Goal: Task Accomplishment & Management: Manage account settings

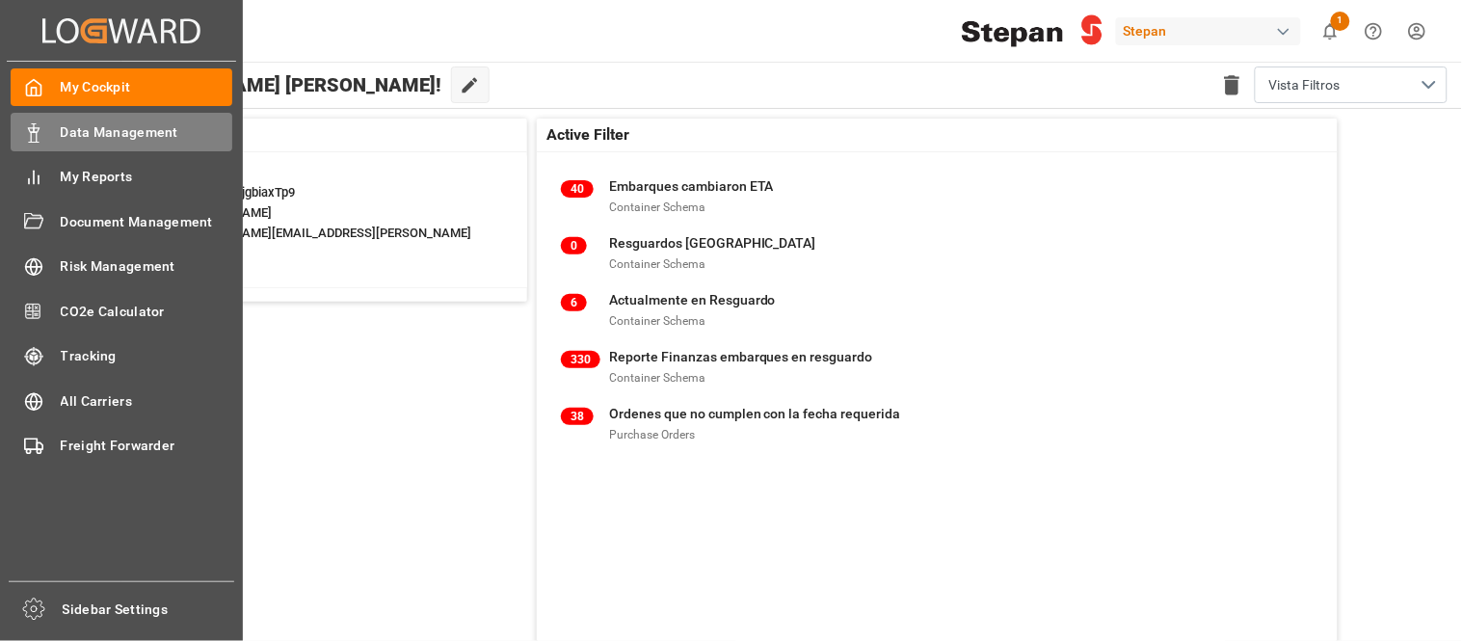
click at [40, 135] on icon at bounding box center [33, 132] width 19 height 19
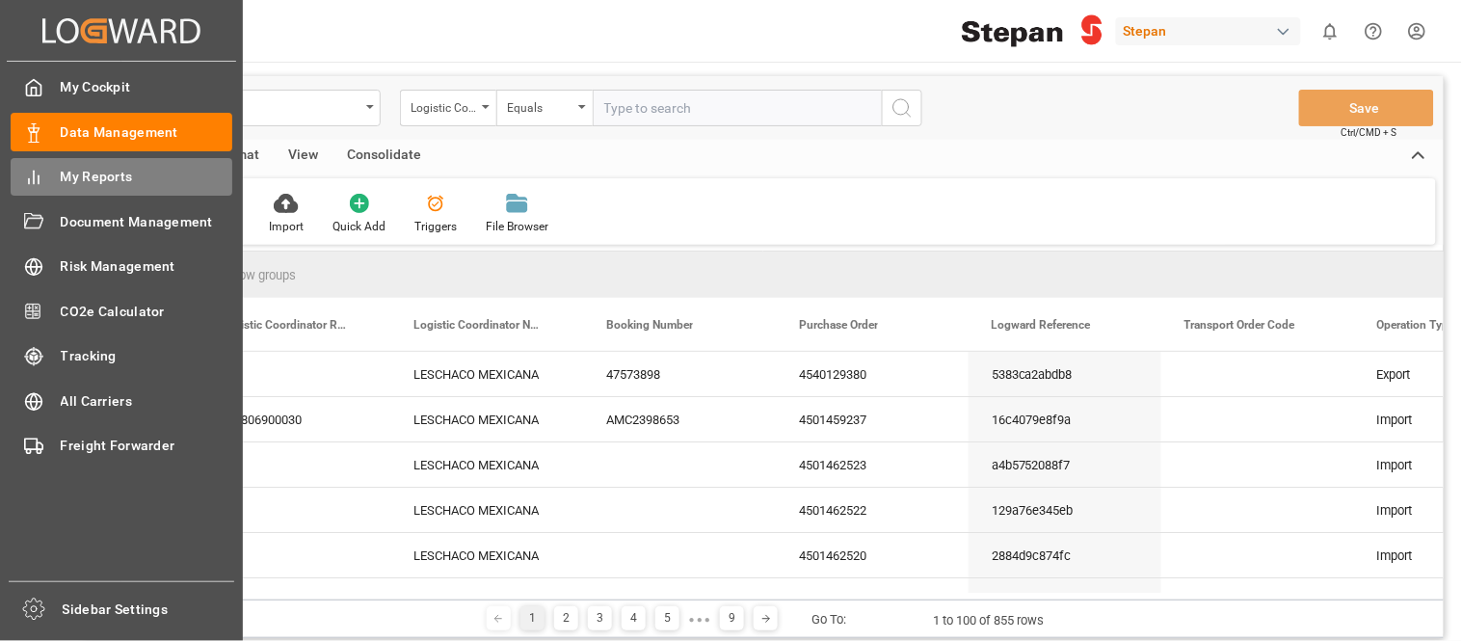
click at [162, 185] on span "My Reports" at bounding box center [147, 177] width 172 height 20
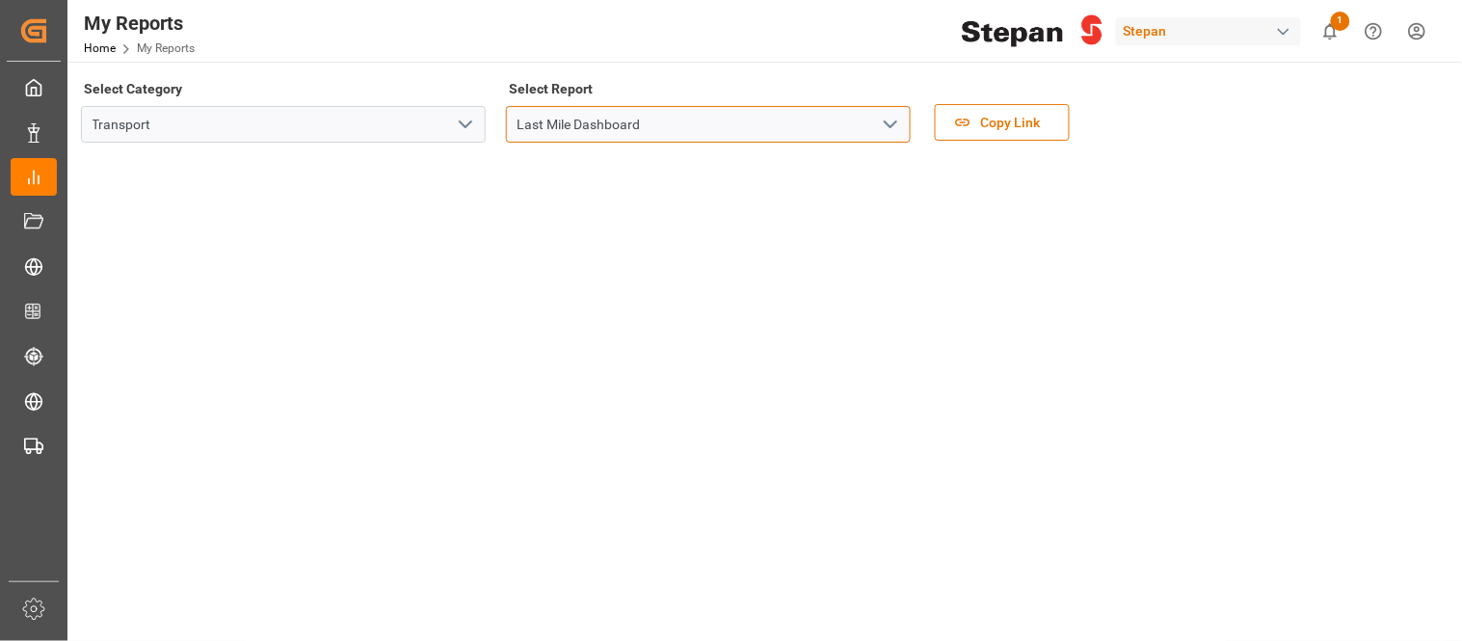
click at [749, 132] on input "Last Mile Dashboard" at bounding box center [708, 124] width 405 height 37
click at [882, 127] on icon "open menu" at bounding box center [890, 124] width 23 height 23
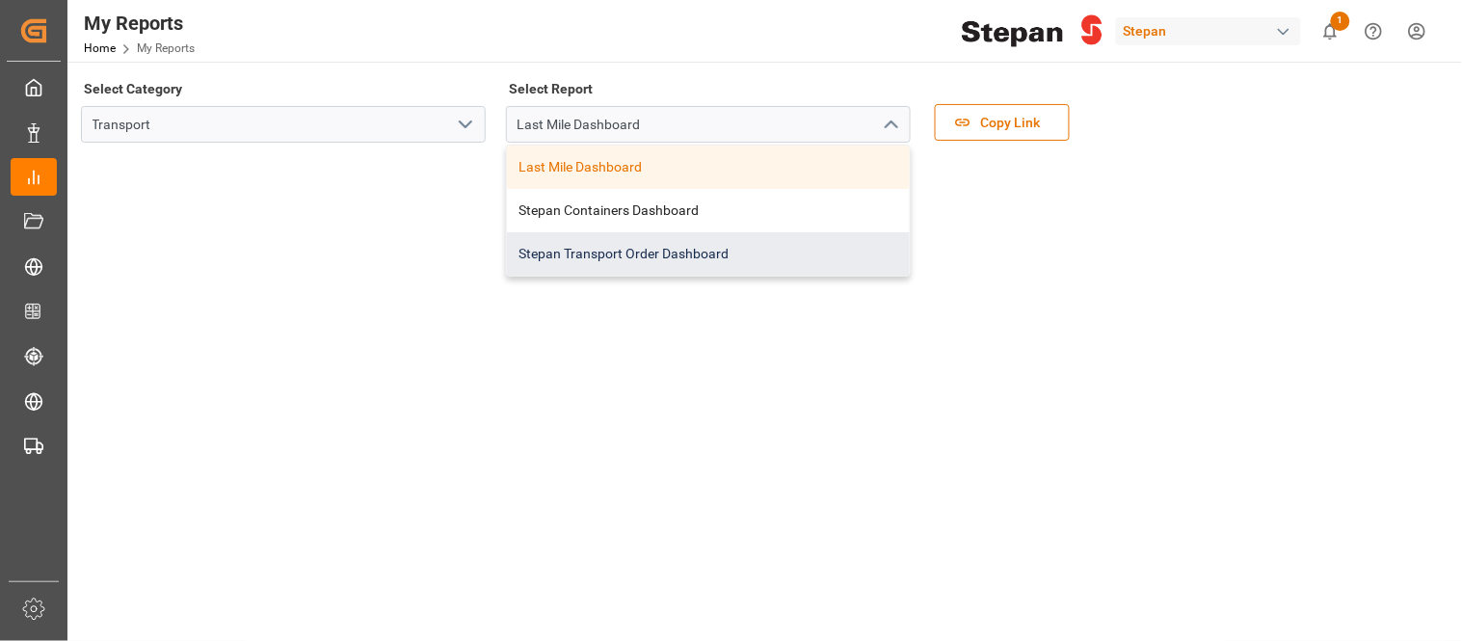
click at [669, 254] on div "Stepan Transport Order Dashboard" at bounding box center [708, 253] width 403 height 43
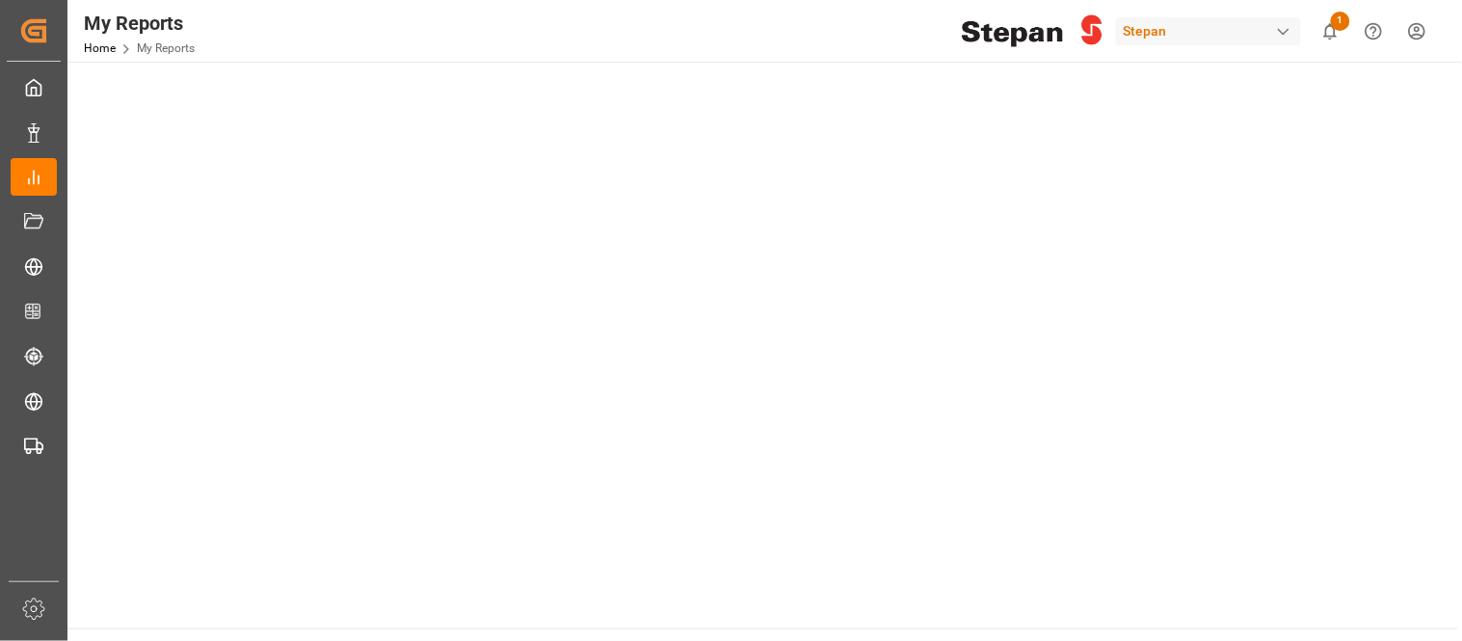
scroll to position [1070, 0]
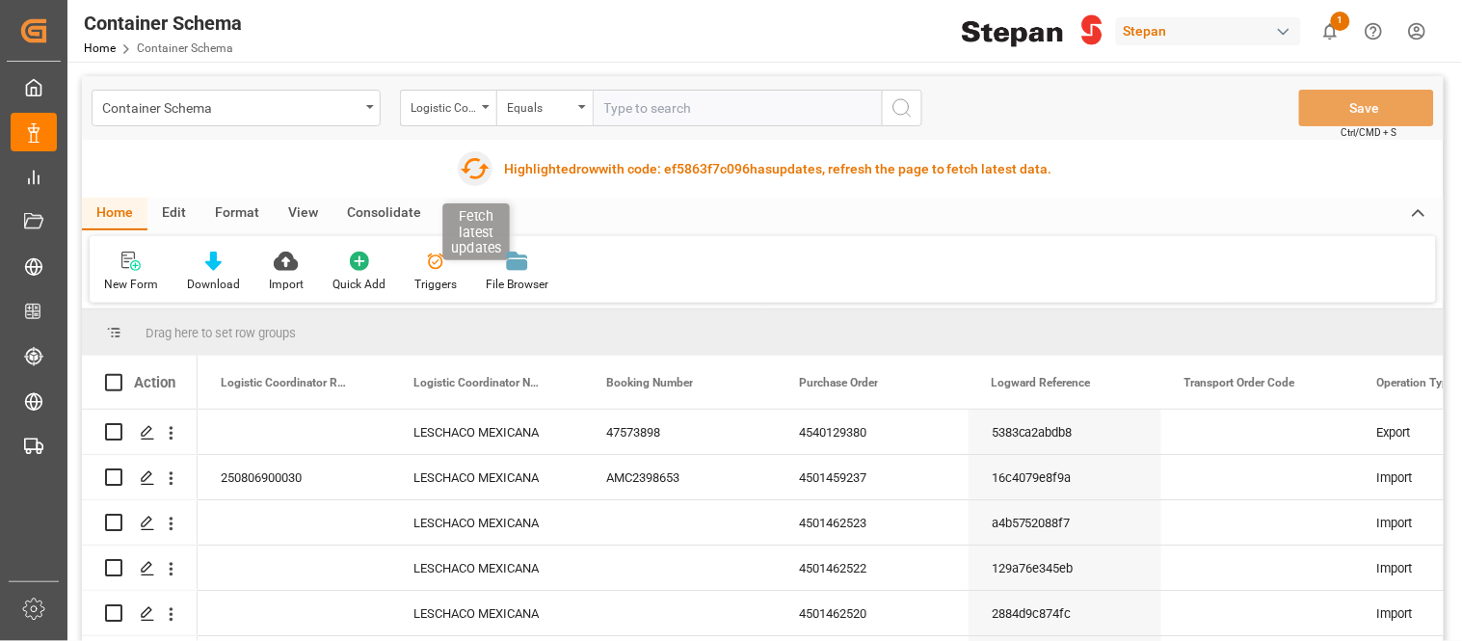
click at [473, 170] on icon "button" at bounding box center [475, 168] width 31 height 31
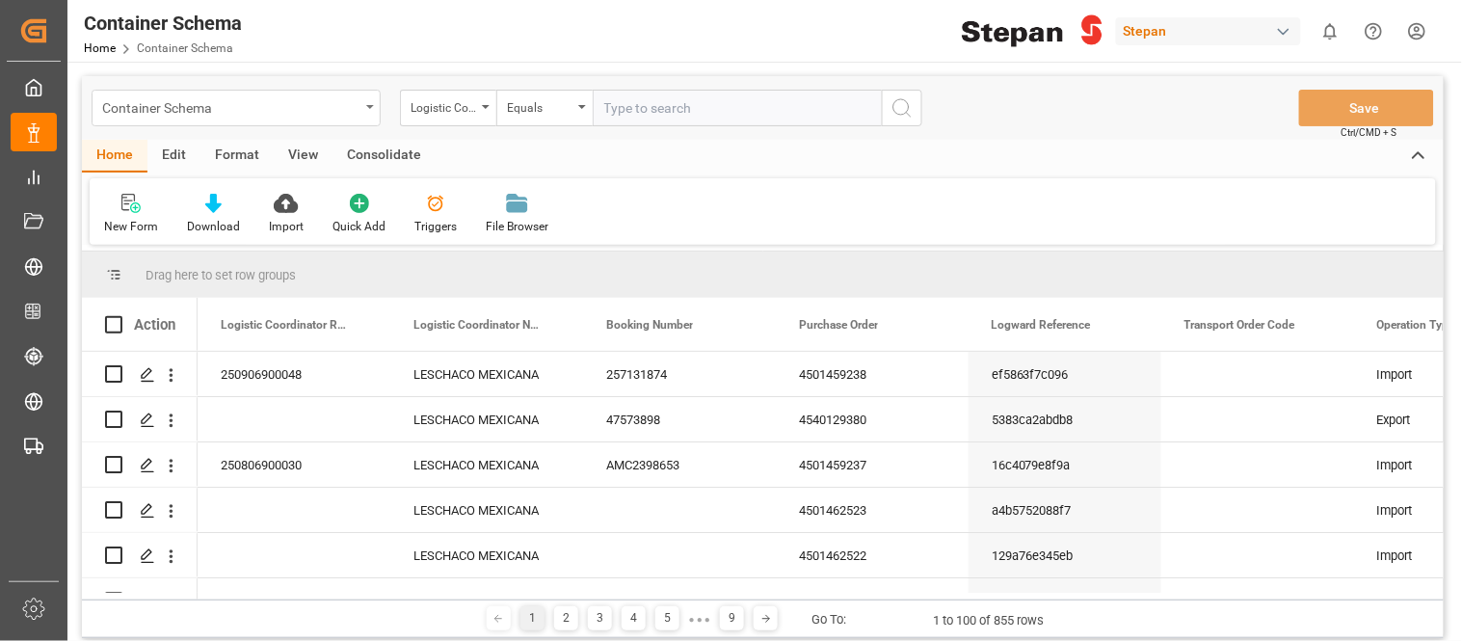
click at [332, 106] on div "Container Schema" at bounding box center [230, 106] width 257 height 24
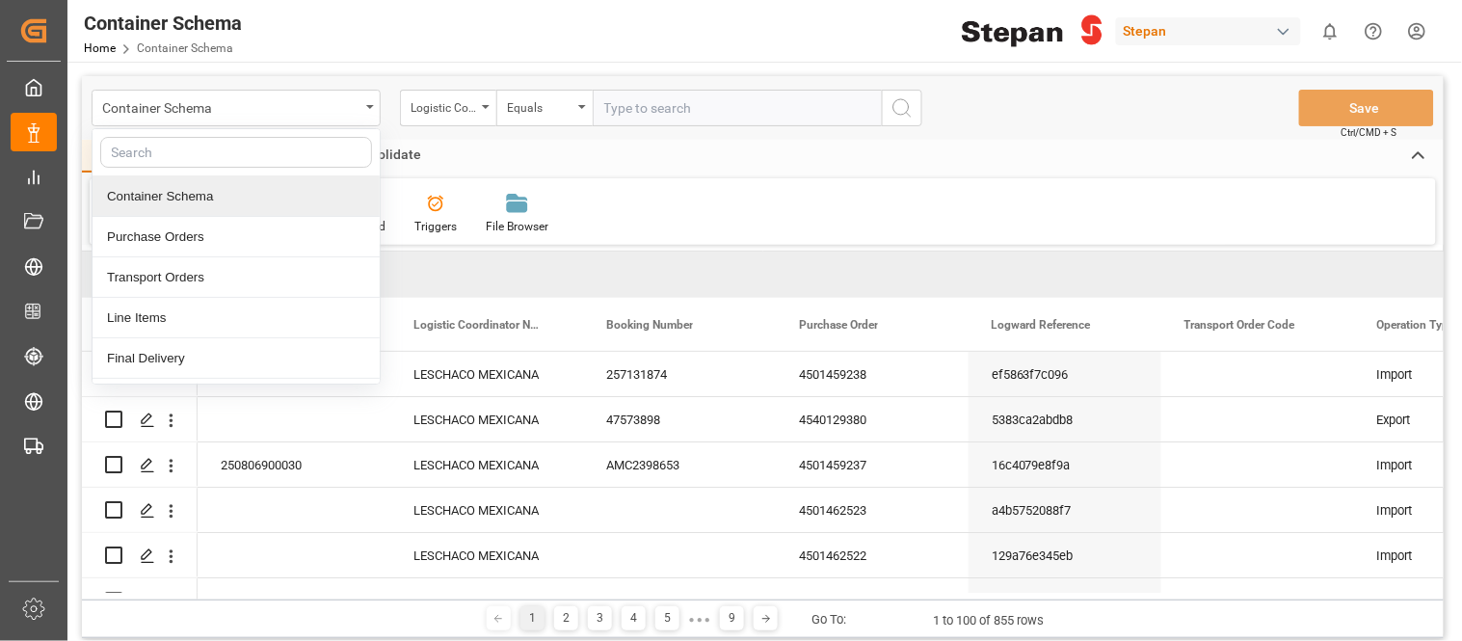
click at [173, 209] on div "Container Schema" at bounding box center [235, 196] width 287 height 40
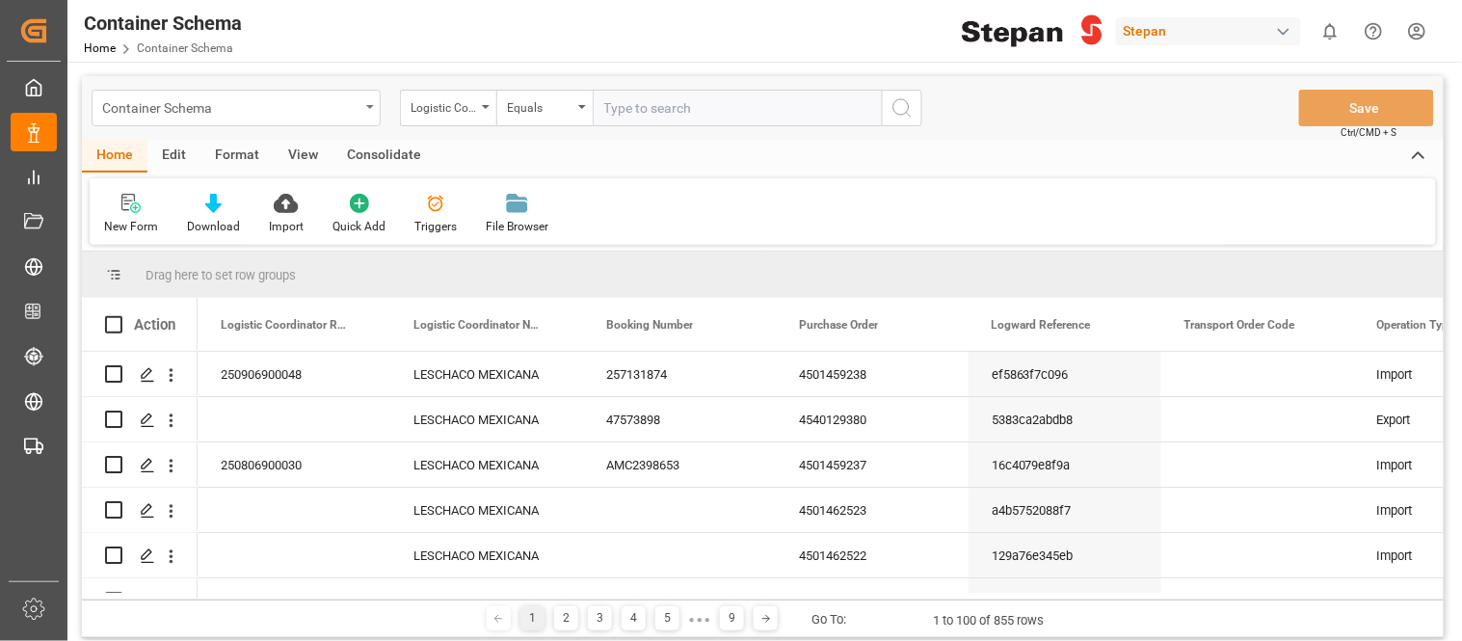
click at [342, 113] on div "Container Schema" at bounding box center [230, 106] width 257 height 24
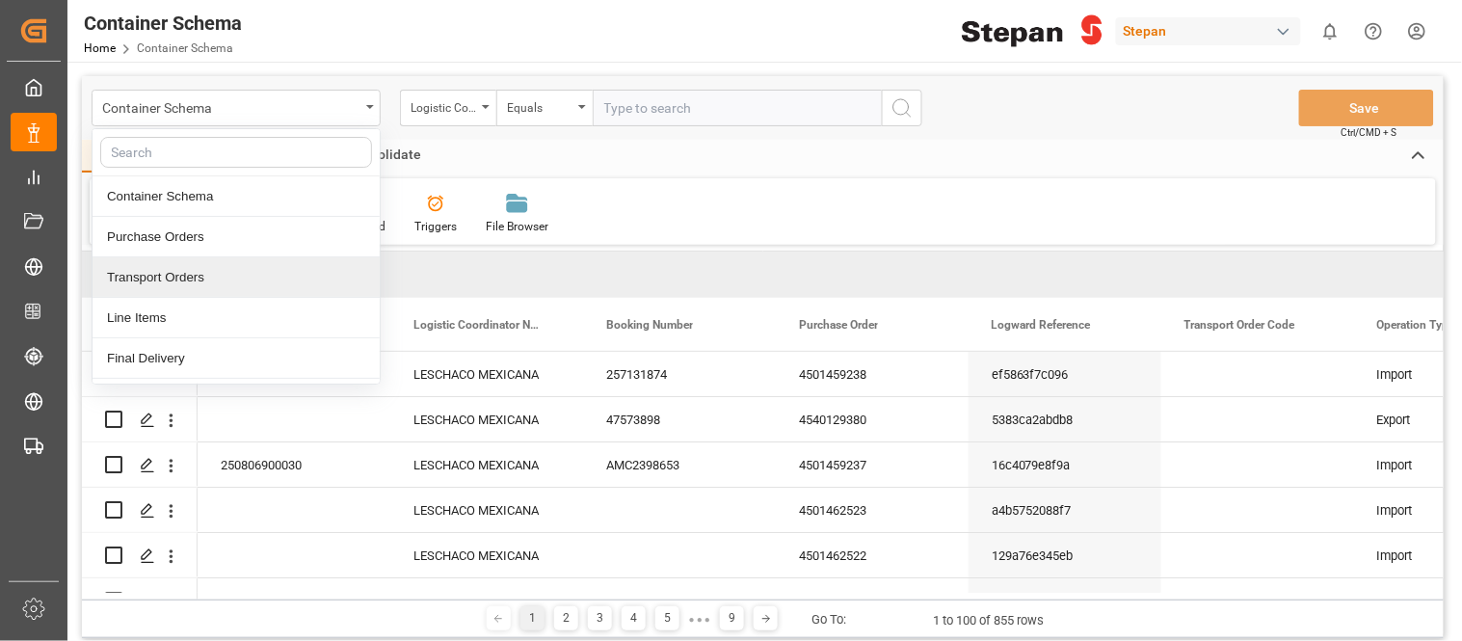
click at [203, 273] on div "Transport Orders" at bounding box center [235, 277] width 287 height 40
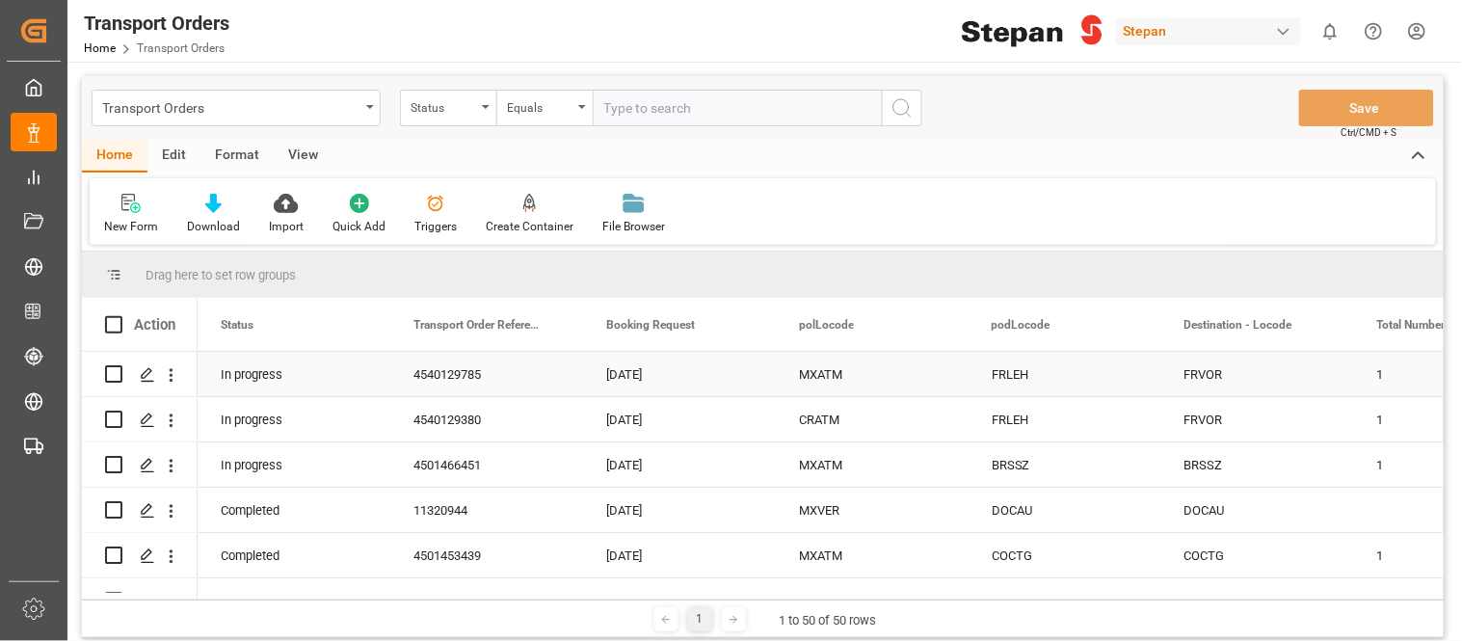
click at [831, 383] on div "MXATM" at bounding box center [872, 374] width 193 height 44
click at [641, 377] on div "03-07-2025" at bounding box center [679, 374] width 193 height 44
click at [140, 373] on icon "Press SPACE to select this row." at bounding box center [147, 374] width 15 height 15
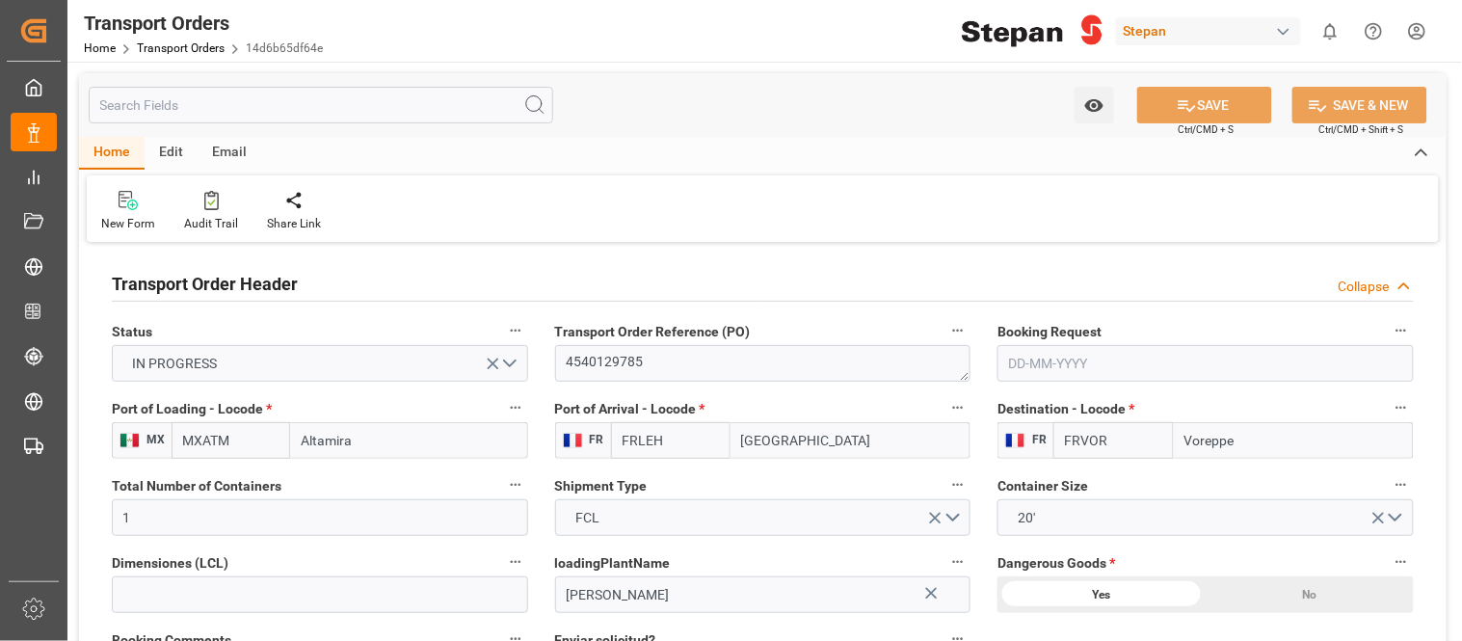
type input "03-07-2025"
type input "08-07-2025"
type input "18-07-2025"
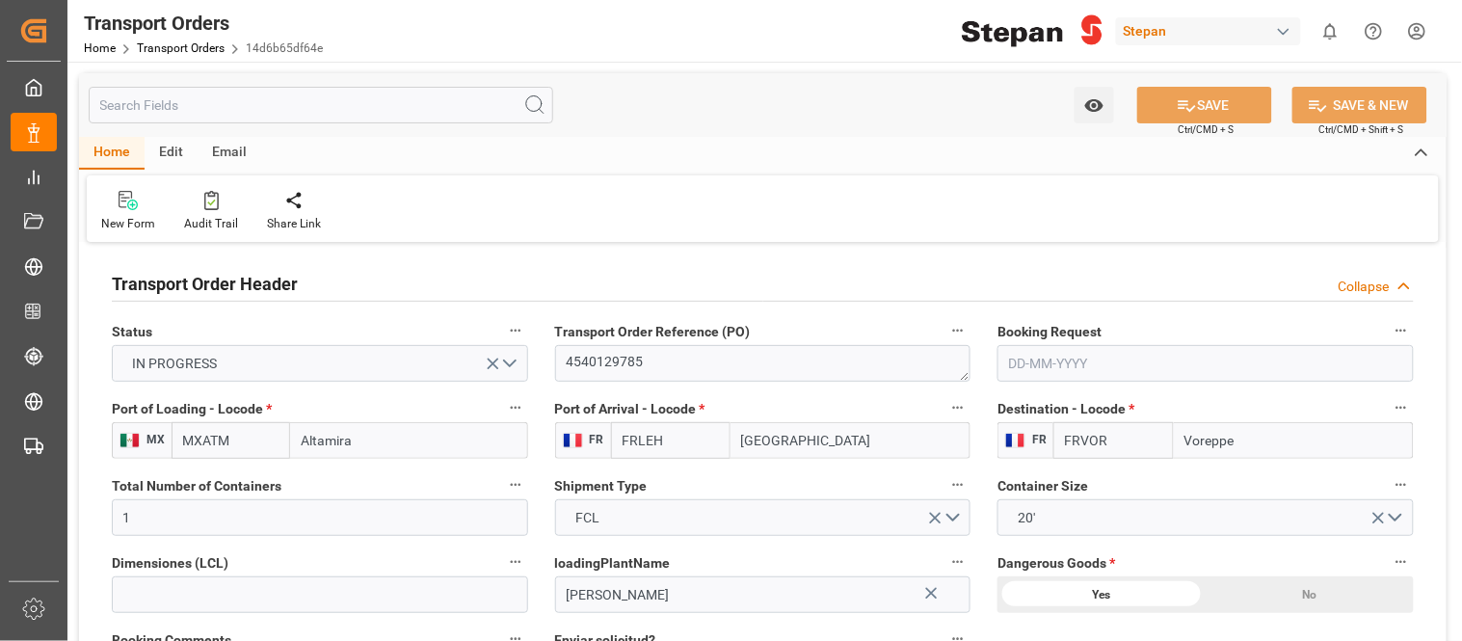
type input "23-07-2025 00:00"
type input "21-07-2025 00:00"
type input "26-07-2025"
type input "26-08-2025"
type input "18-07-2025"
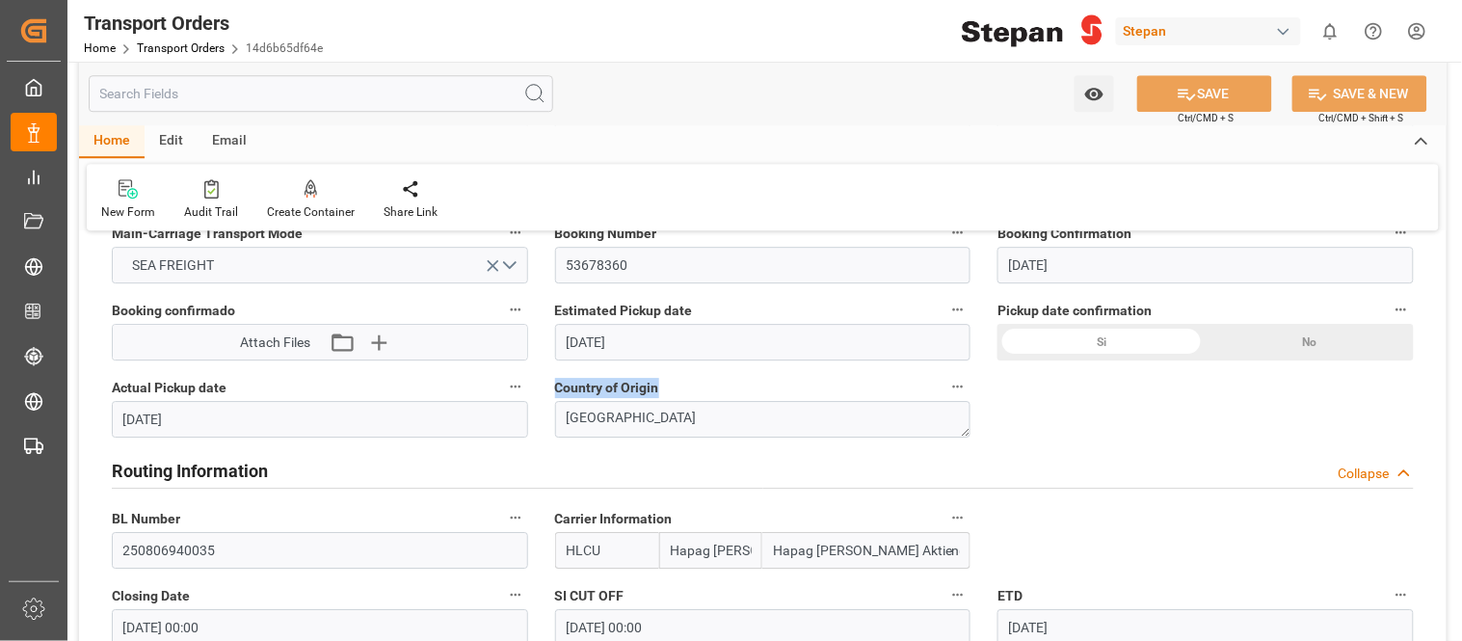
drag, startPoint x: 555, startPoint y: 390, endPoint x: 660, endPoint y: 389, distance: 105.0
click at [660, 389] on label "Country of Origin" at bounding box center [763, 387] width 416 height 27
click at [179, 51] on link "Transport Orders" at bounding box center [181, 47] width 88 height 13
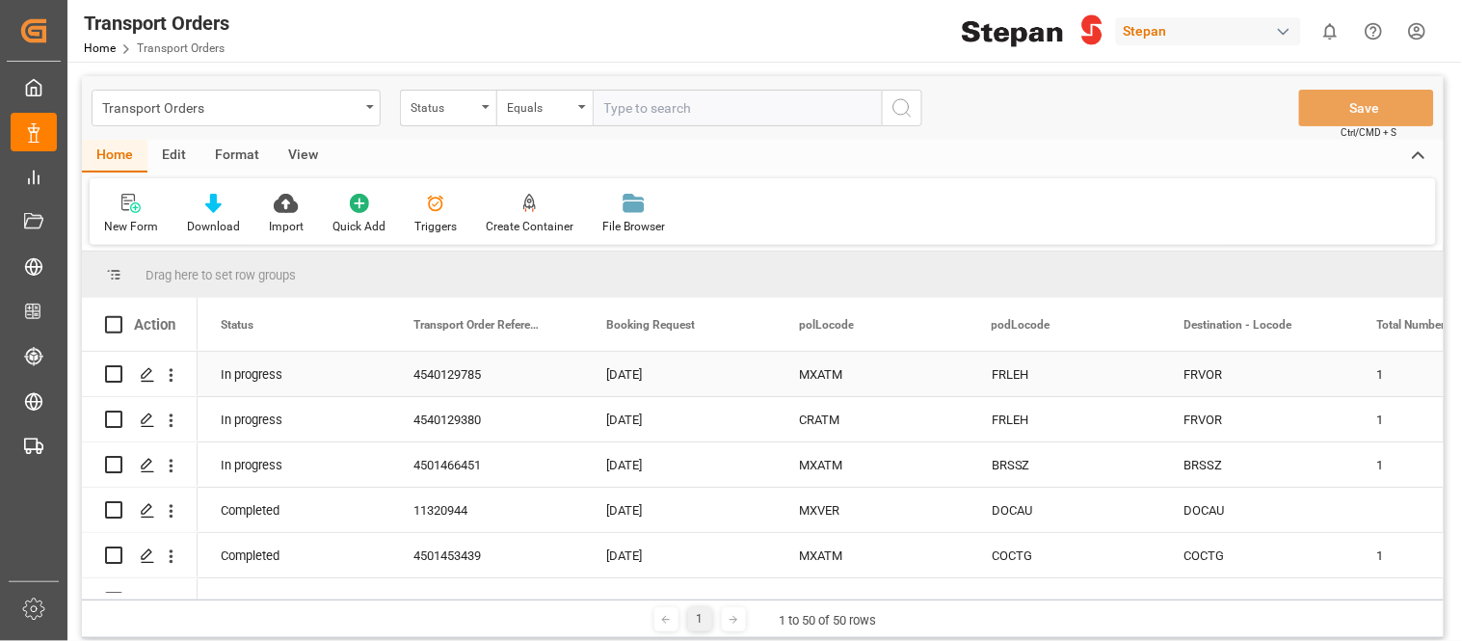
click at [476, 379] on div "4540129785" at bounding box center [486, 374] width 193 height 44
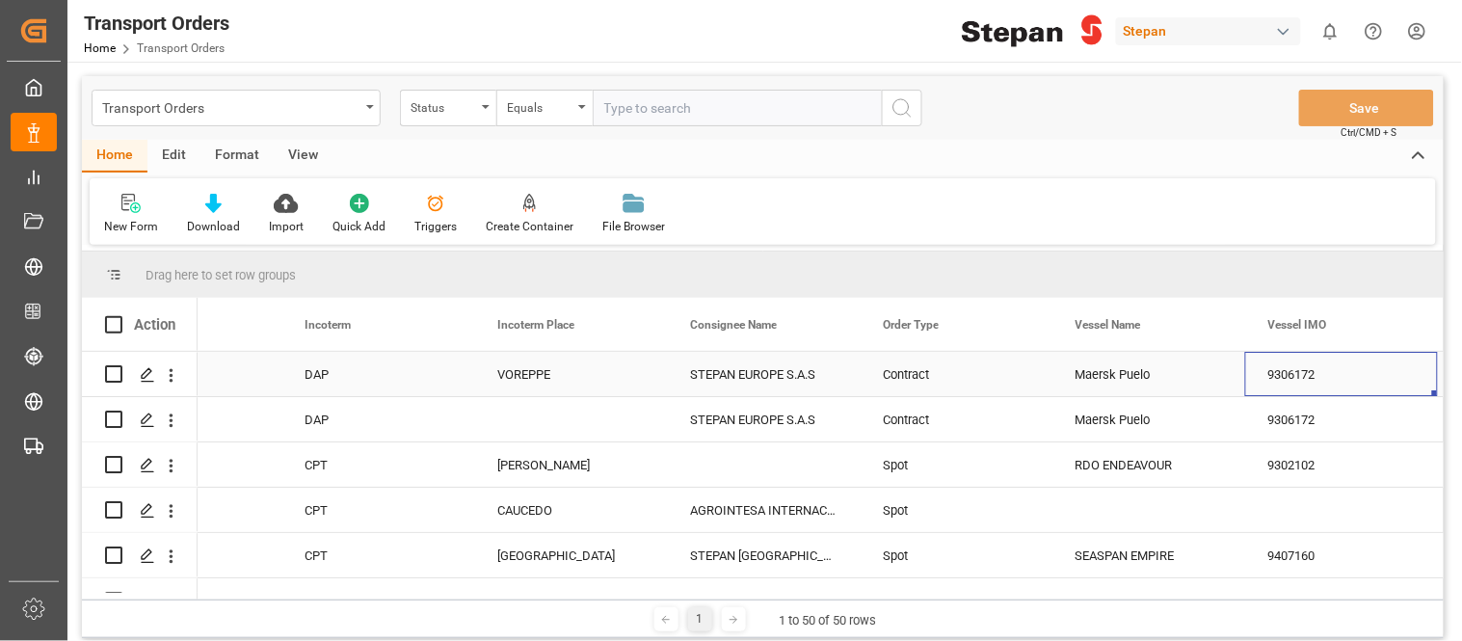
scroll to position [0, 3385]
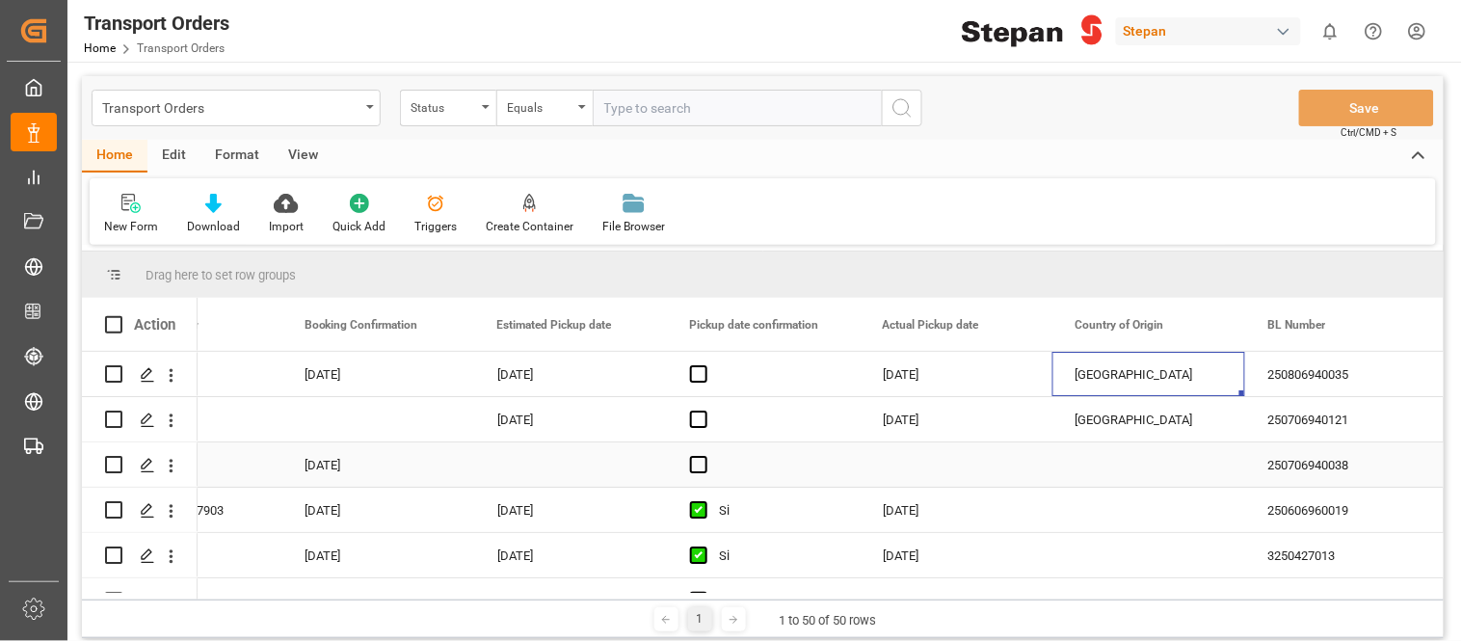
click at [1119, 421] on div "MEXICO" at bounding box center [1148, 419] width 193 height 44
click at [1068, 465] on div "Press SPACE to select this row." at bounding box center [1148, 464] width 193 height 44
click at [1091, 432] on div "MEXICO" at bounding box center [1148, 419] width 193 height 44
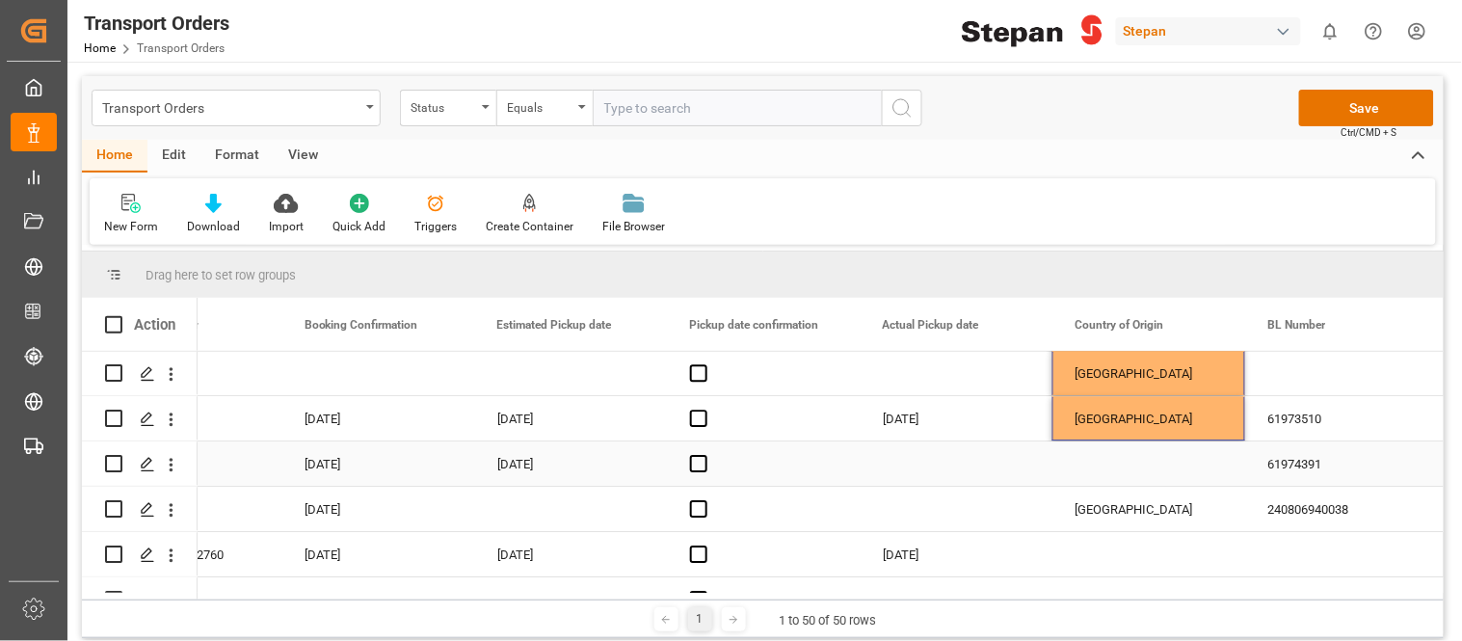
click at [1118, 467] on div "Press SPACE to select this row." at bounding box center [1148, 463] width 193 height 44
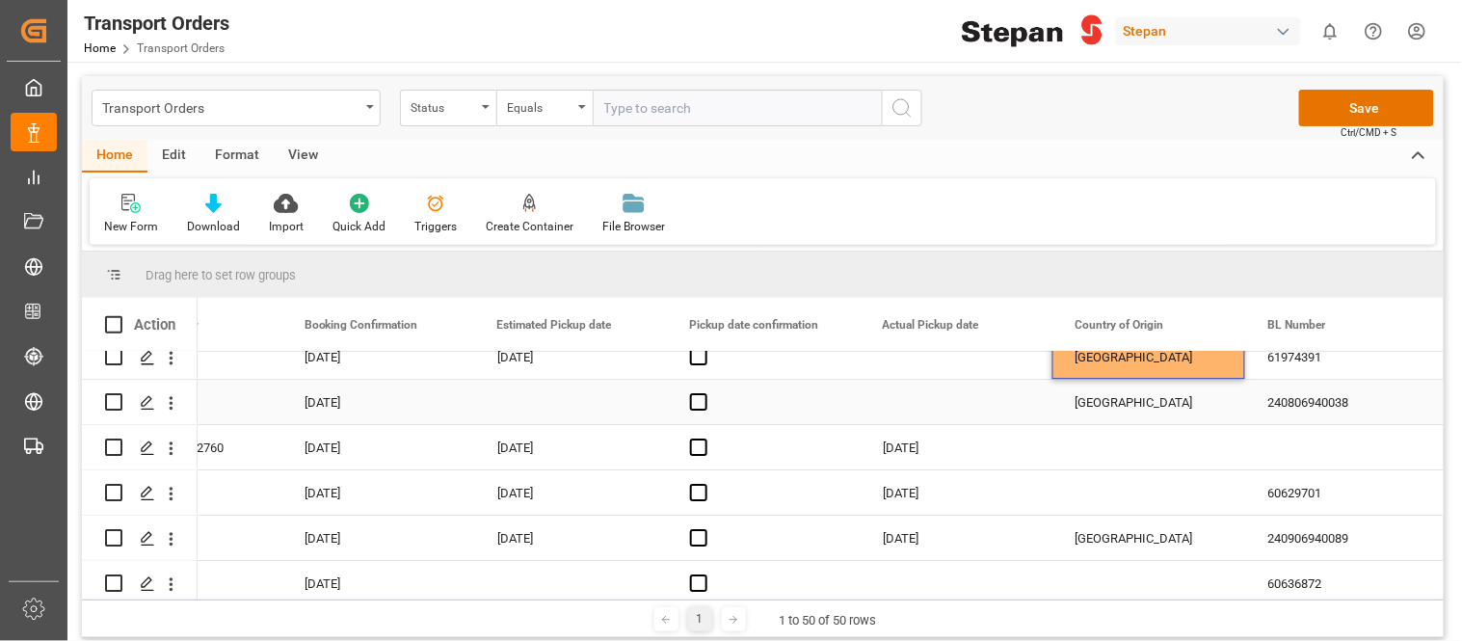
click at [1122, 411] on div "FRANCIA" at bounding box center [1148, 402] width 193 height 44
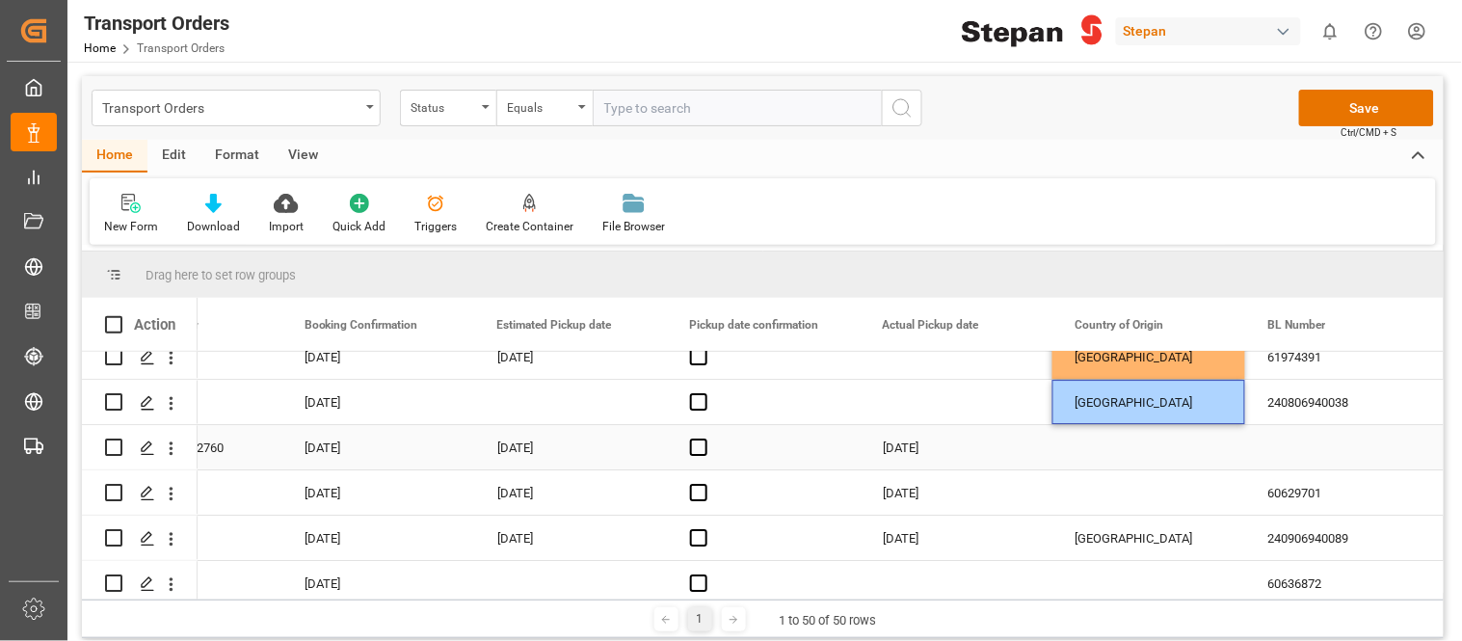
click at [1119, 447] on div "Press SPACE to select this row." at bounding box center [1148, 447] width 193 height 44
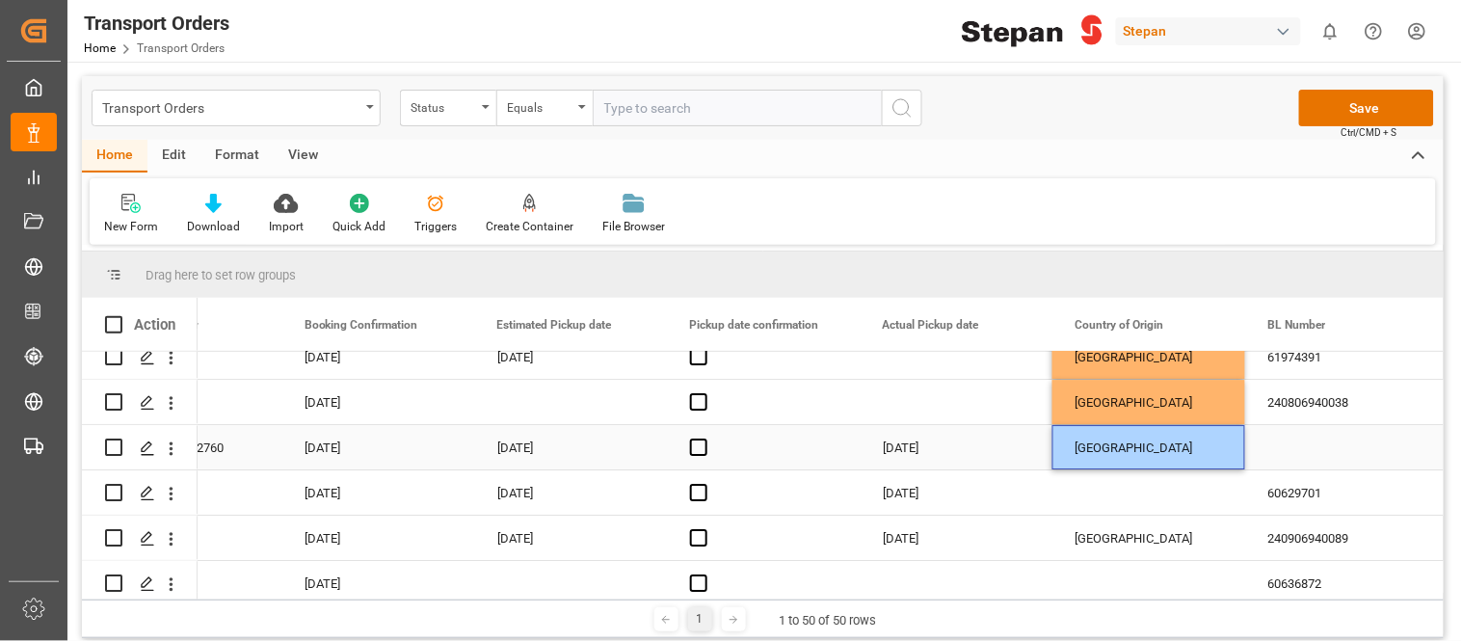
scroll to position [1800, 0]
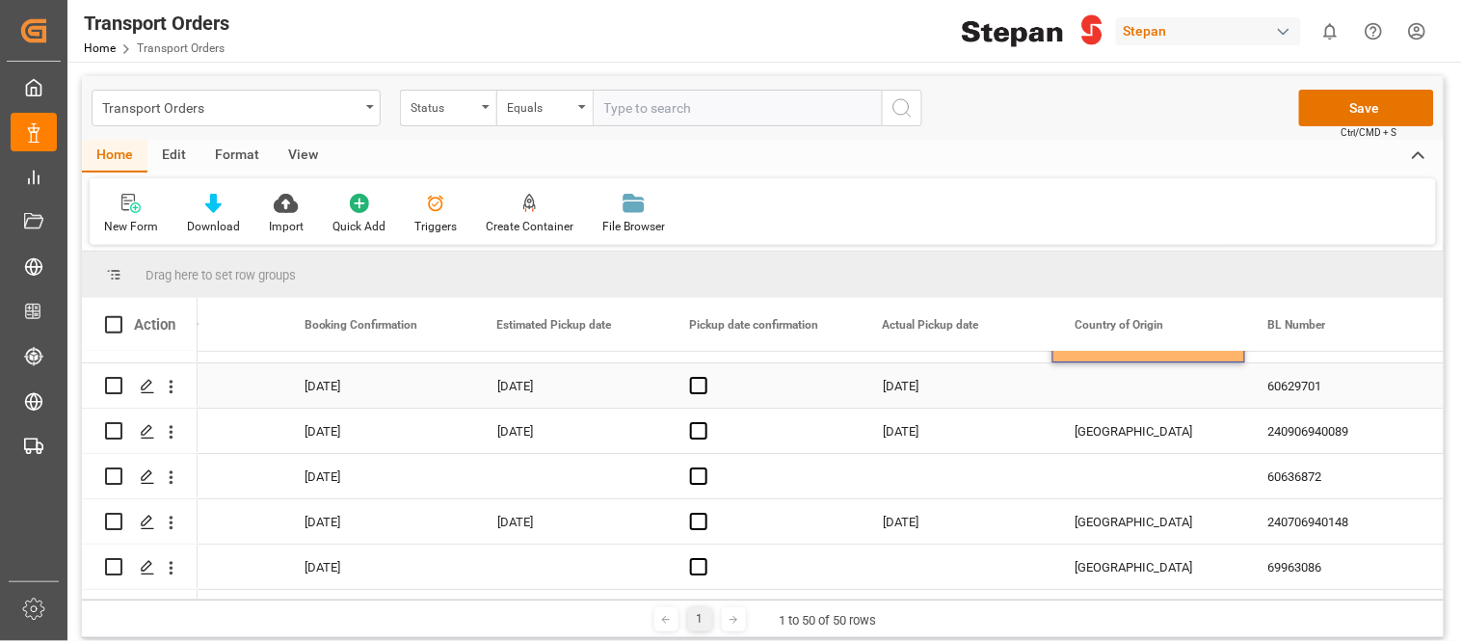
click at [1119, 401] on div "Press SPACE to select this row." at bounding box center [1148, 385] width 193 height 44
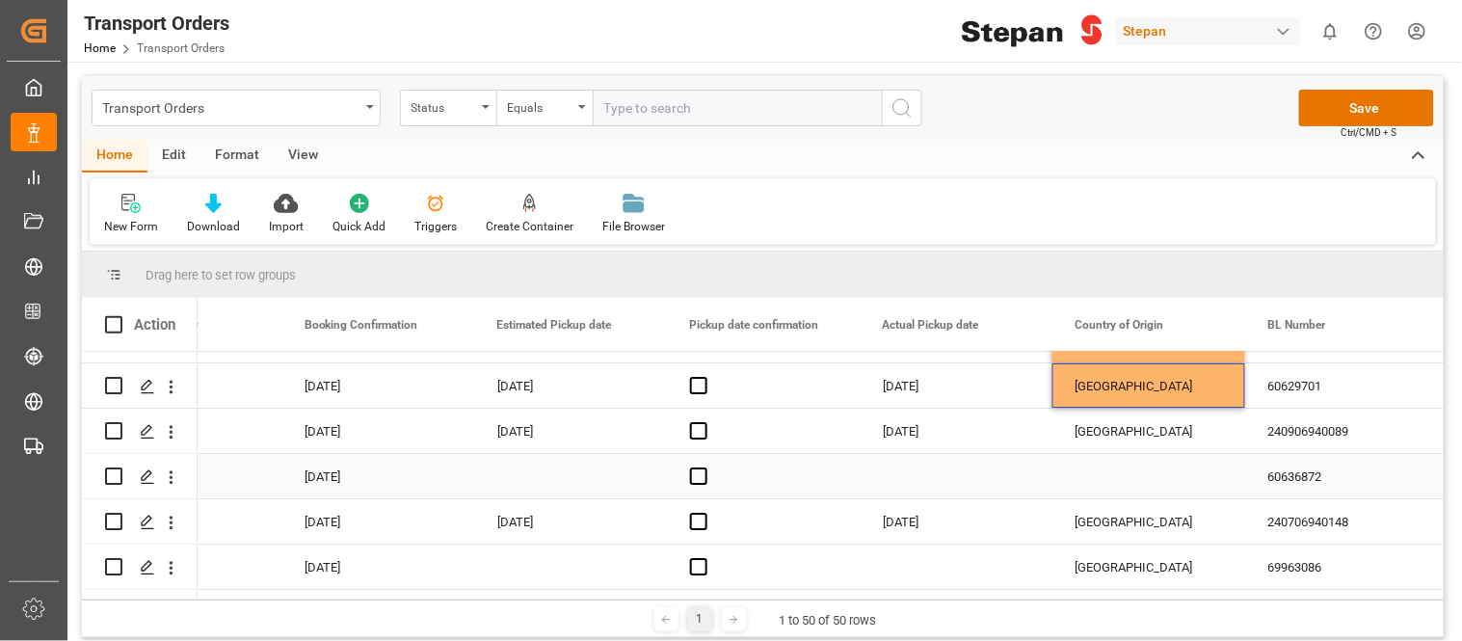
click at [1110, 482] on div "Press SPACE to select this row." at bounding box center [1148, 476] width 193 height 44
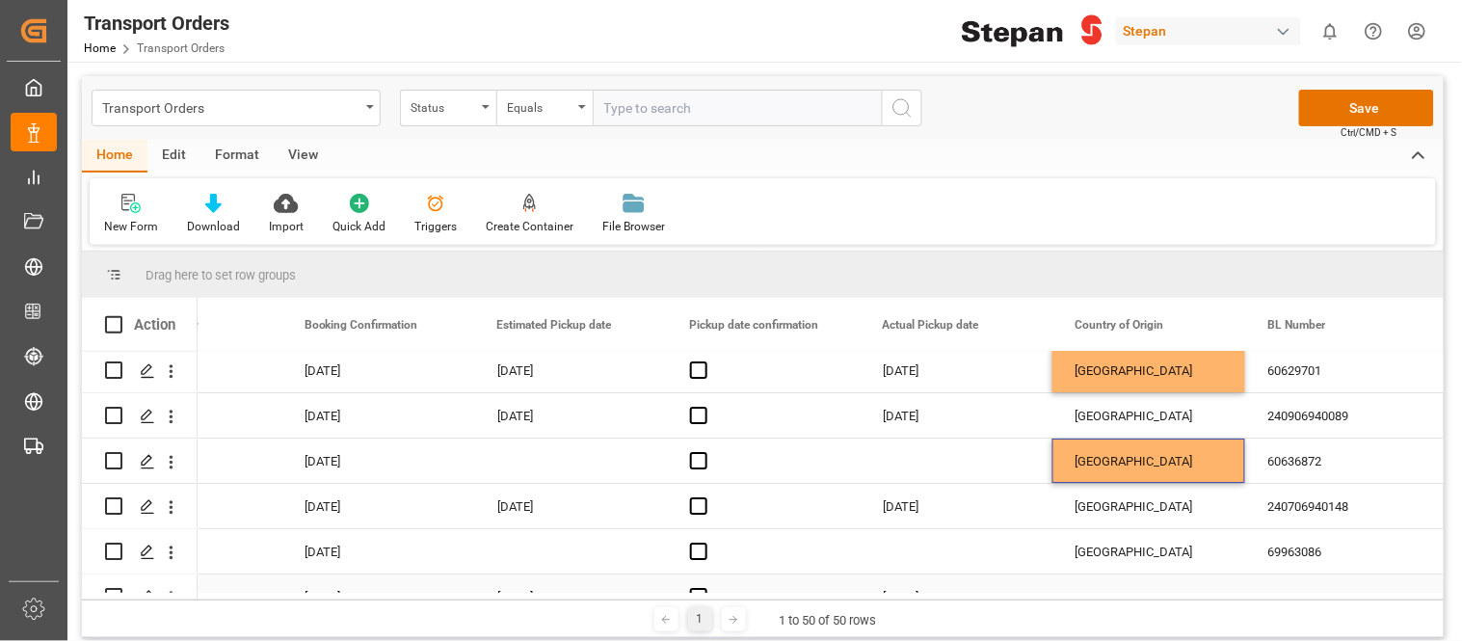
scroll to position [1922, 0]
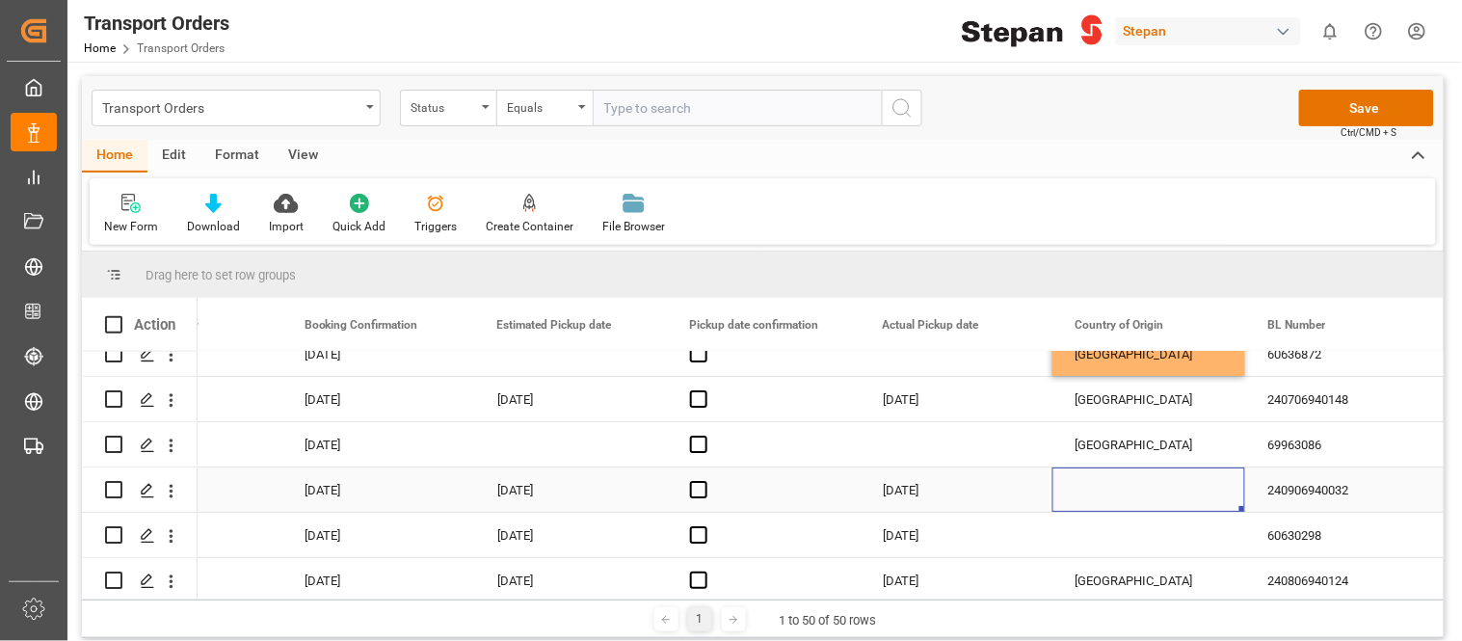
click at [1110, 484] on div "Press SPACE to select this row." at bounding box center [1148, 489] width 193 height 44
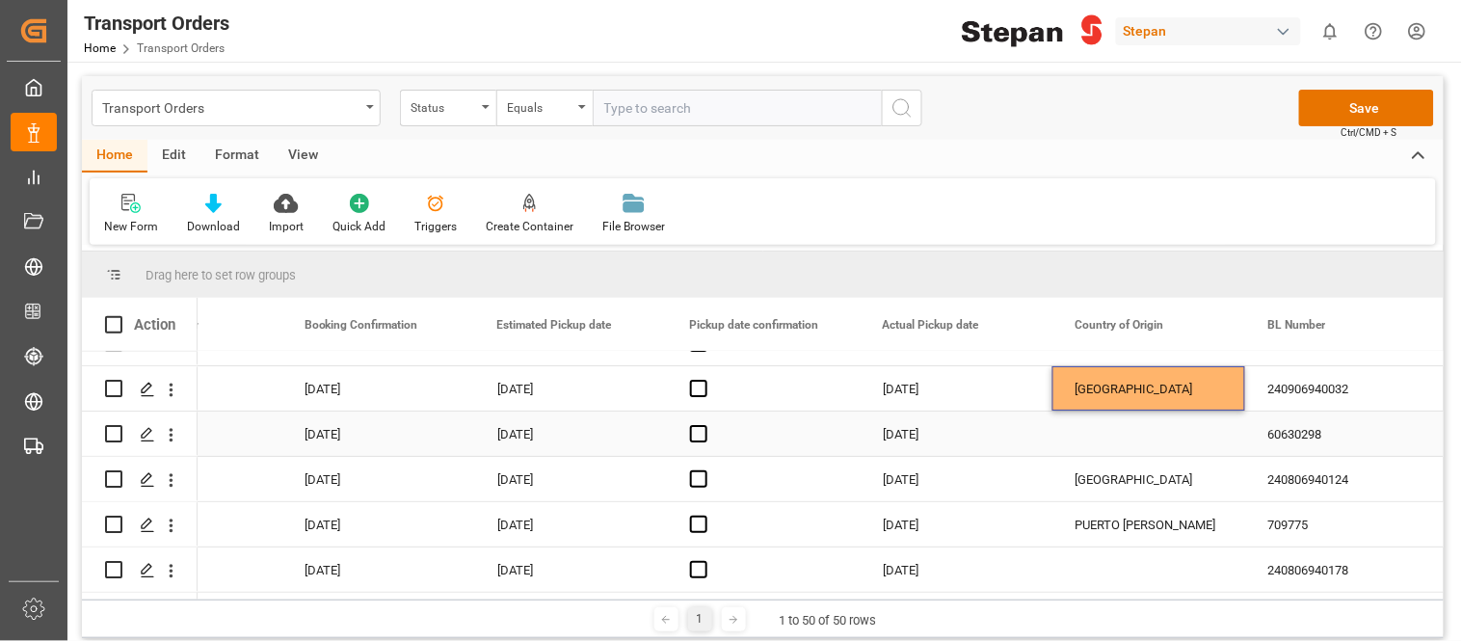
click at [1108, 440] on div "Press SPACE to select this row." at bounding box center [1148, 433] width 193 height 44
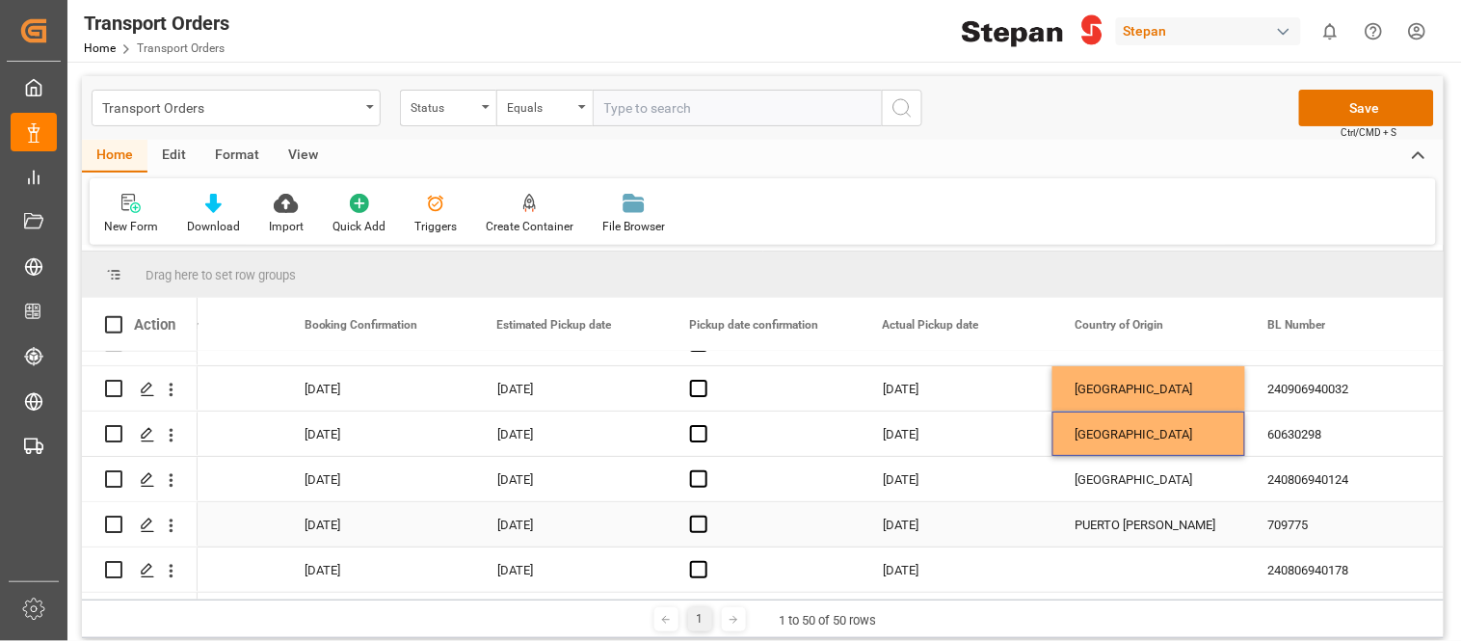
click at [1111, 505] on div "PUERTO CABELLO" at bounding box center [1148, 524] width 193 height 44
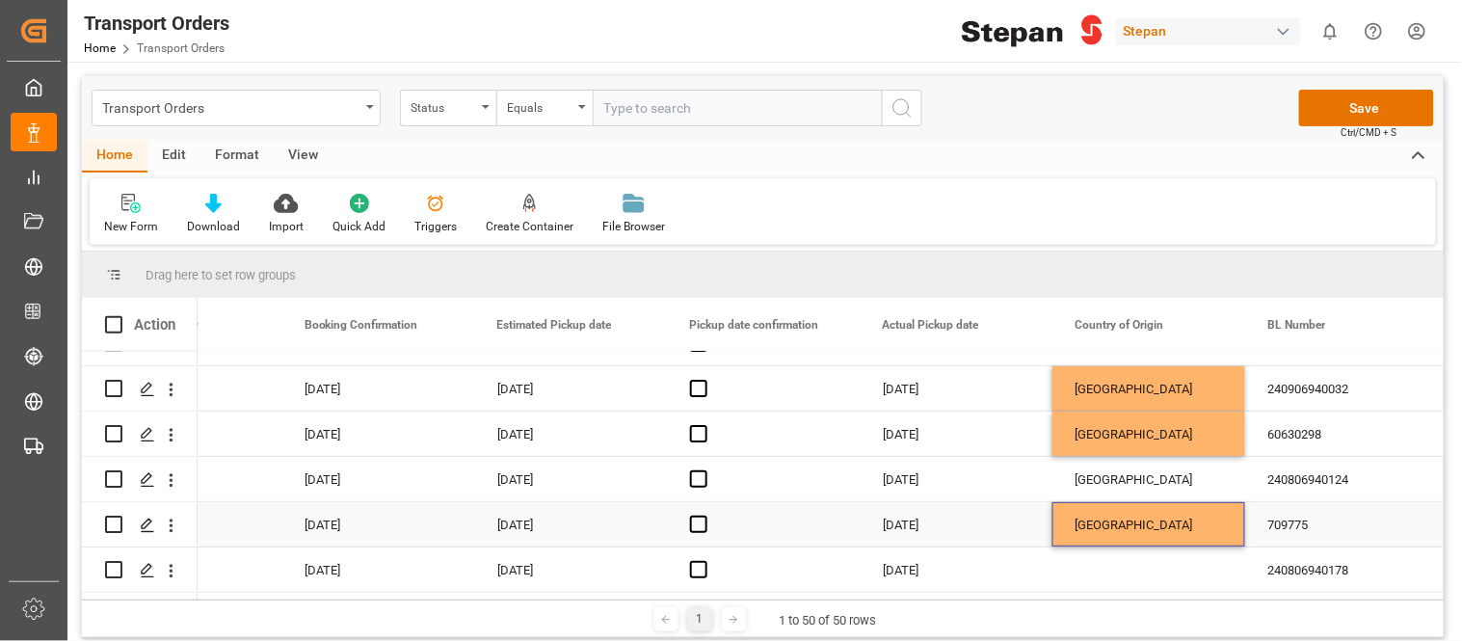
scroll to position [107, 0]
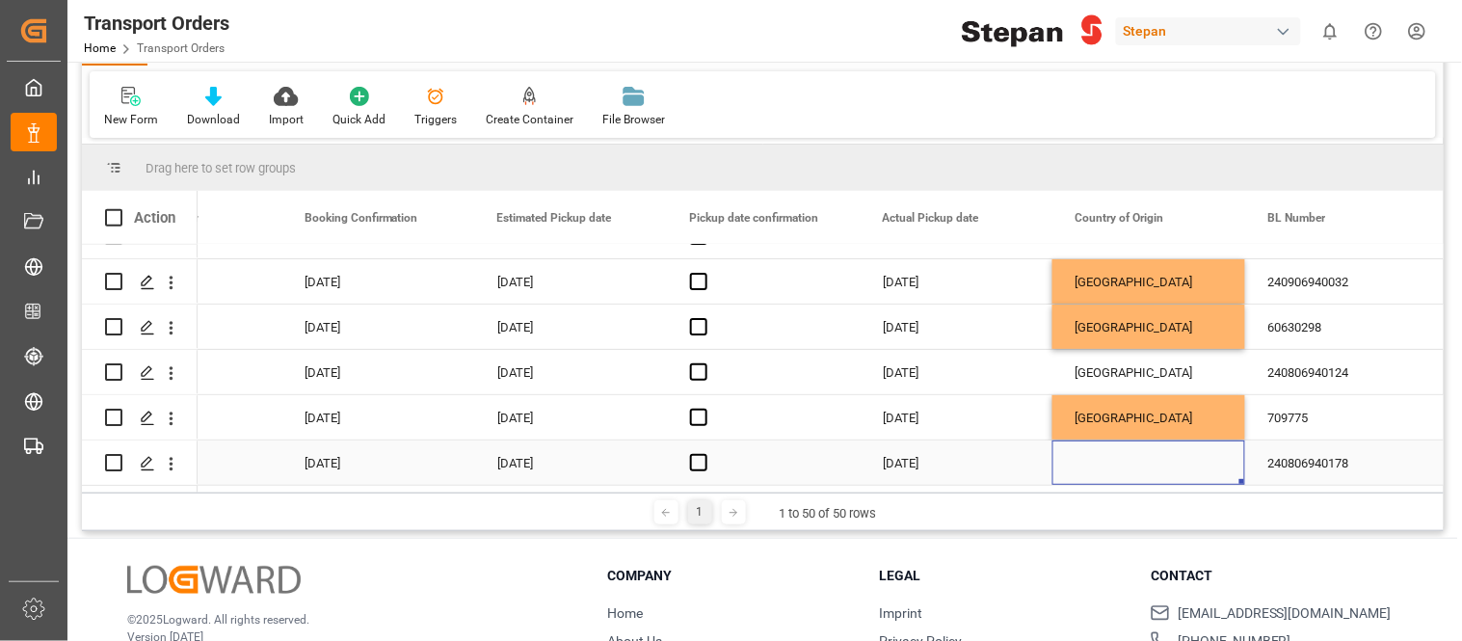
click at [1118, 460] on div "Press SPACE to select this row." at bounding box center [1148, 462] width 193 height 44
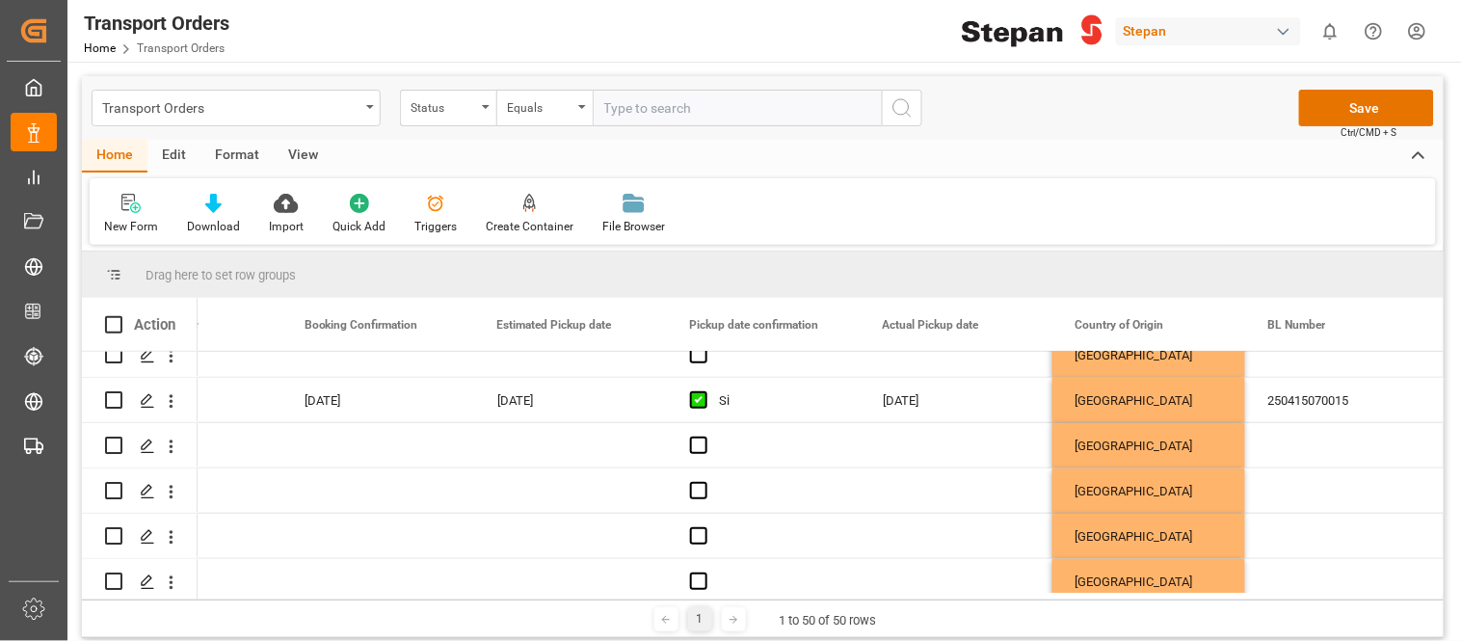
scroll to position [208, 0]
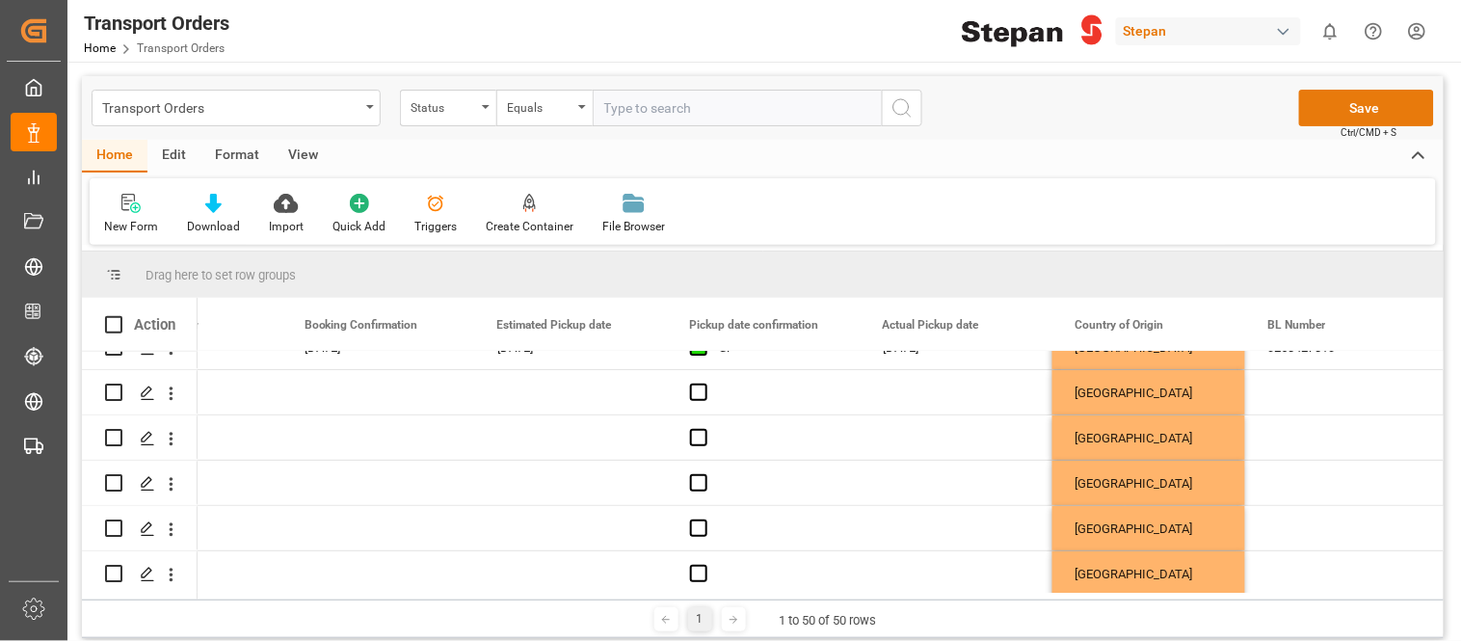
click at [1380, 108] on button "Save" at bounding box center [1366, 108] width 135 height 37
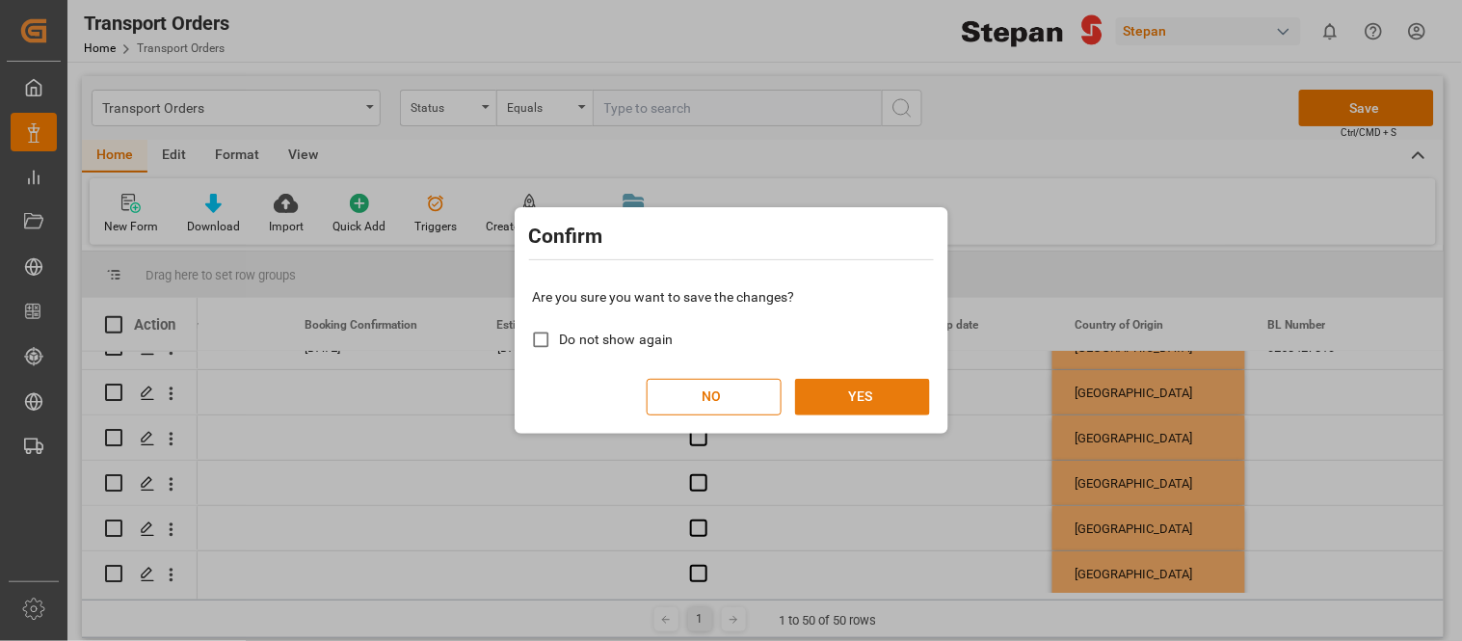
click at [848, 393] on button "YES" at bounding box center [862, 397] width 135 height 37
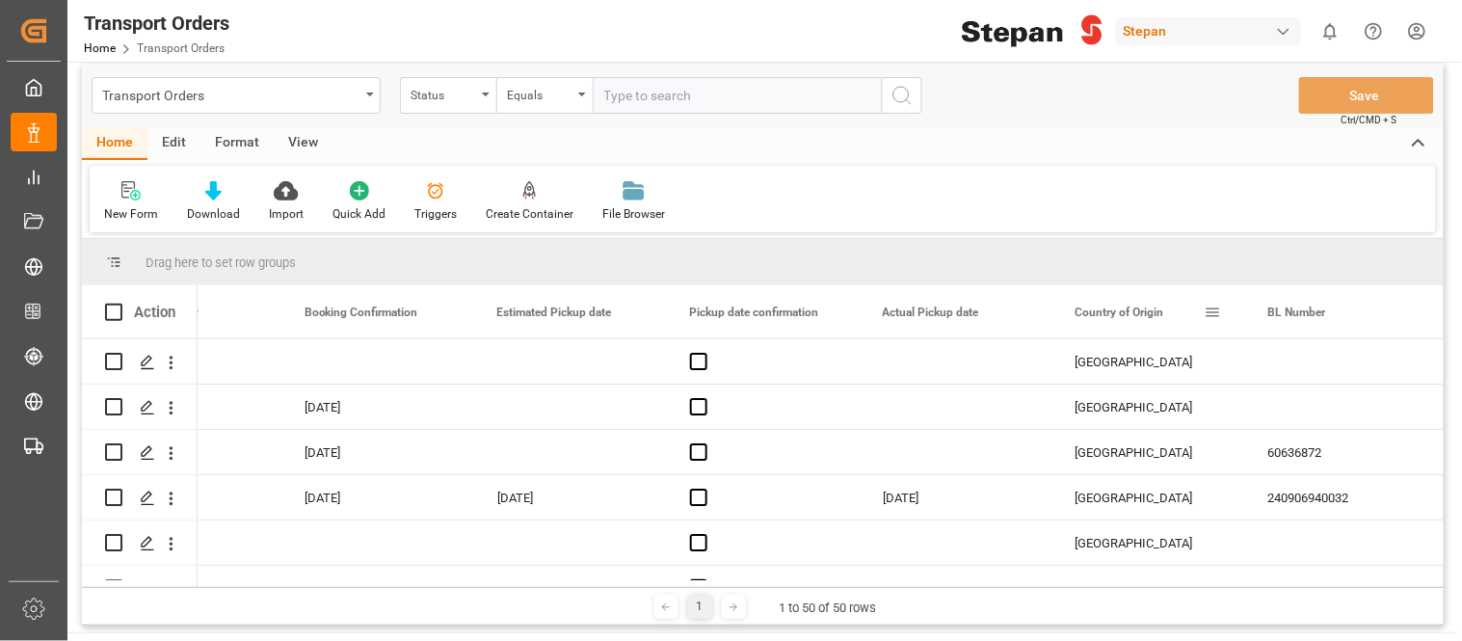
scroll to position [0, 0]
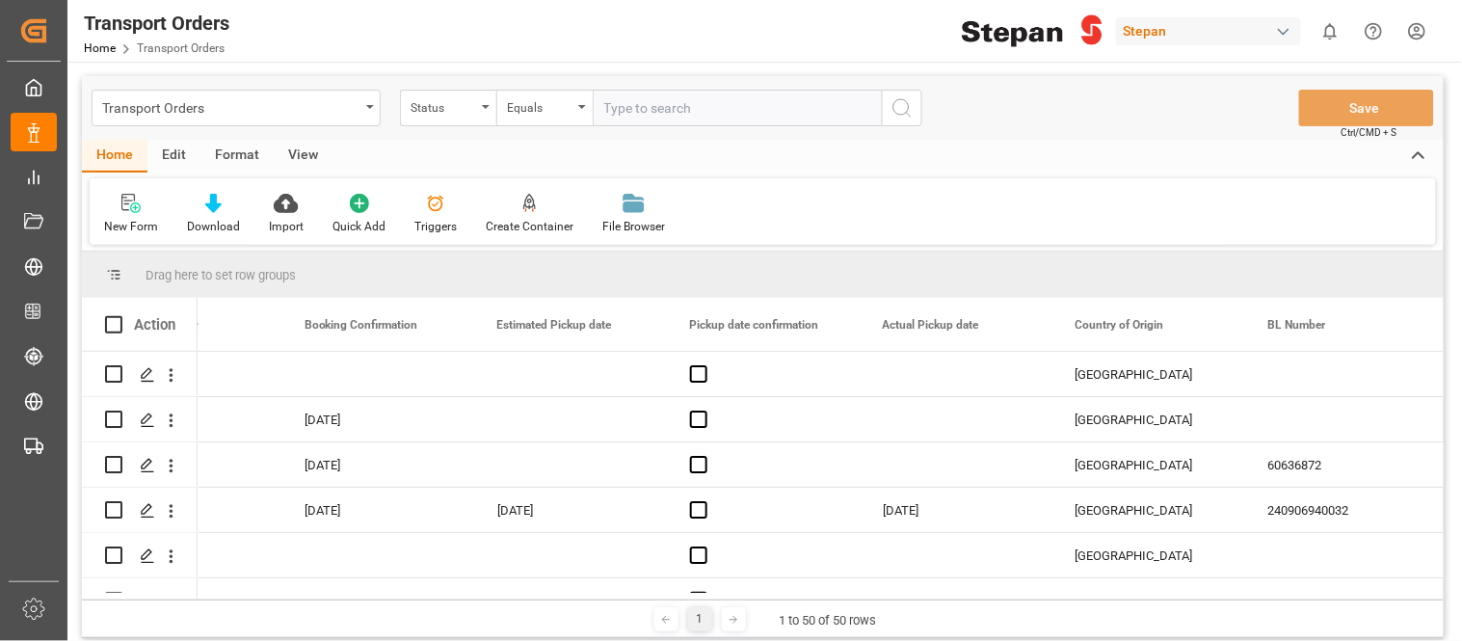
click at [1166, 226] on div "New Form Download Import Quick Add Triggers Create Container Create a container…" at bounding box center [763, 211] width 1346 height 66
click at [980, 168] on div "Home Edit Format View" at bounding box center [762, 156] width 1361 height 33
drag, startPoint x: 1075, startPoint y: 593, endPoint x: 1039, endPoint y: 599, distance: 37.2
click at [1039, 599] on div "Drag here to set row groups Drag here to set column labels Action Main-Carriage…" at bounding box center [762, 444] width 1361 height 386
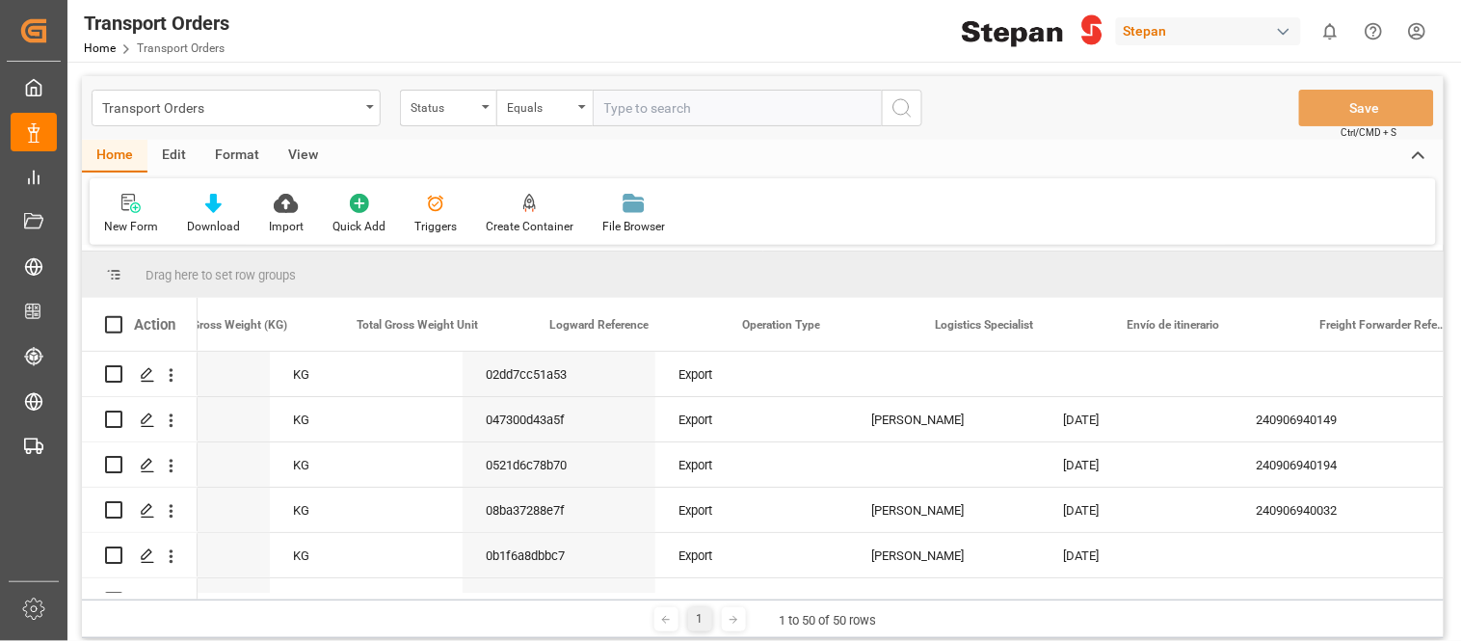
scroll to position [0, 4873]
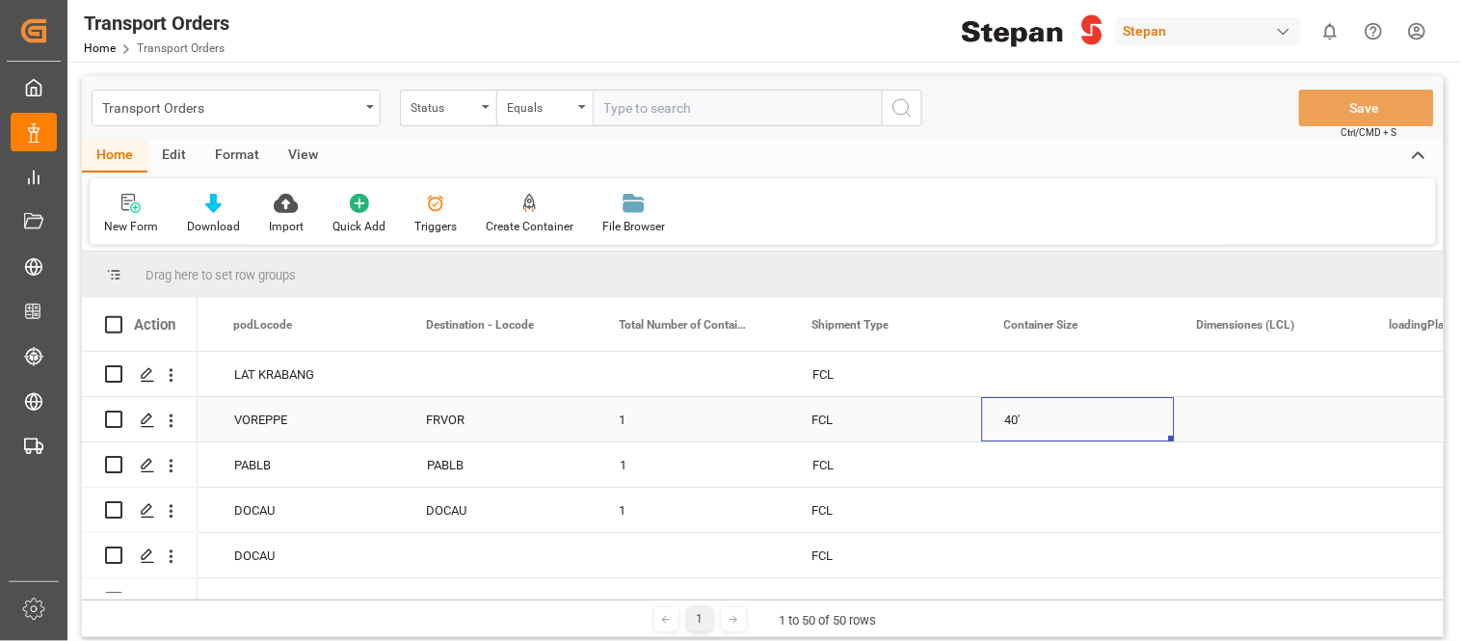
click at [1024, 420] on div "40'" at bounding box center [1078, 419] width 193 height 44
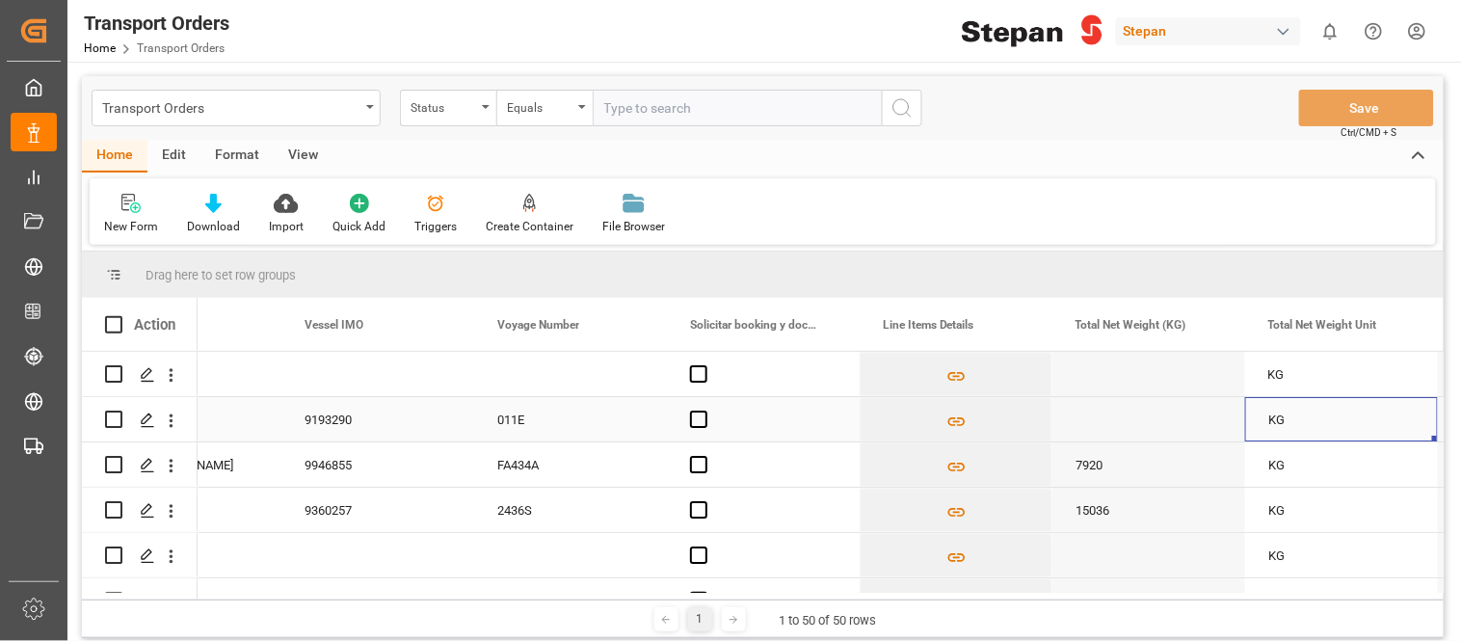
scroll to position [0, 3770]
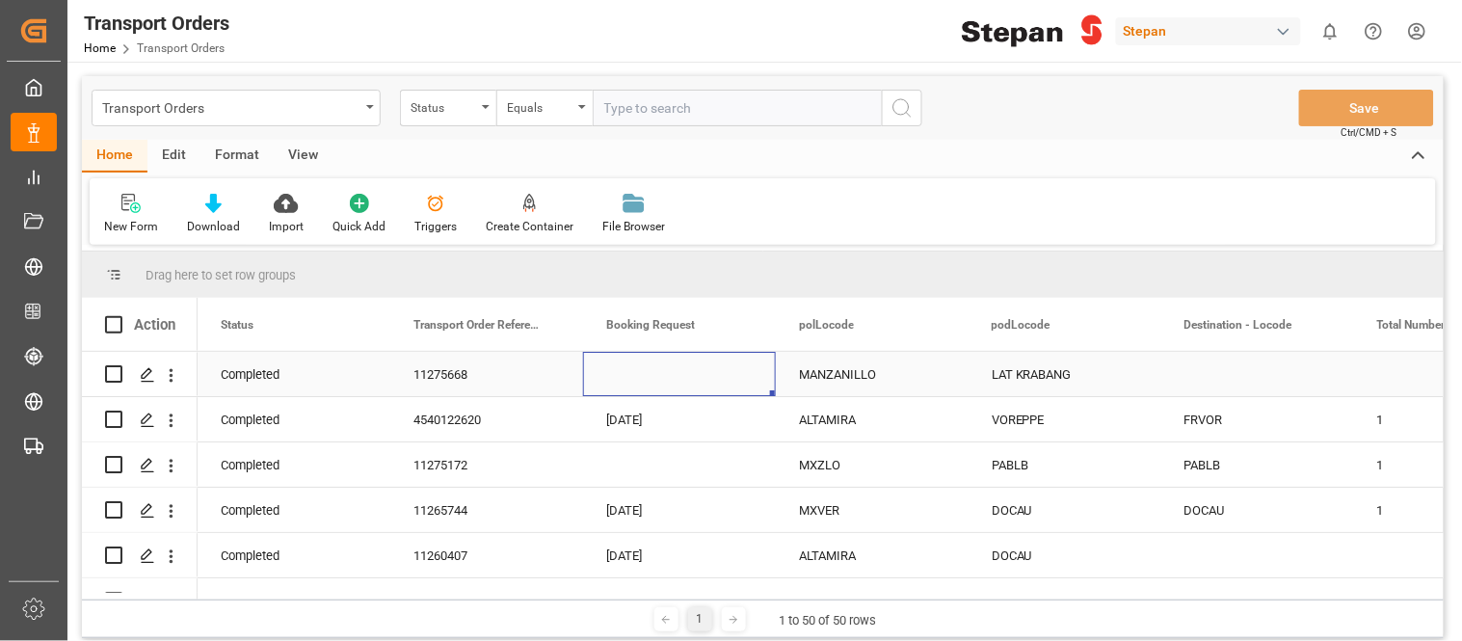
click at [641, 385] on div "Press SPACE to select this row." at bounding box center [679, 374] width 193 height 44
